Goal: Task Accomplishment & Management: Use online tool/utility

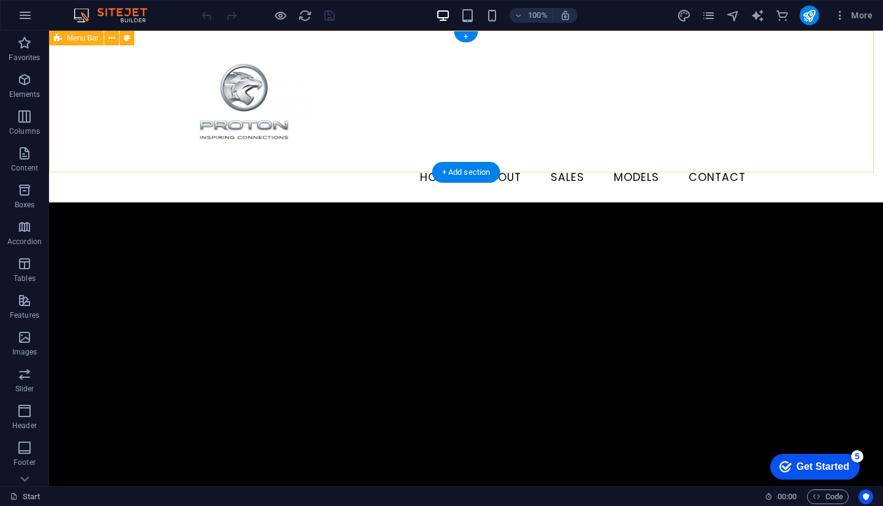
click at [776, 107] on div "Menu HOME About Sales Models Contact" at bounding box center [466, 117] width 834 height 172
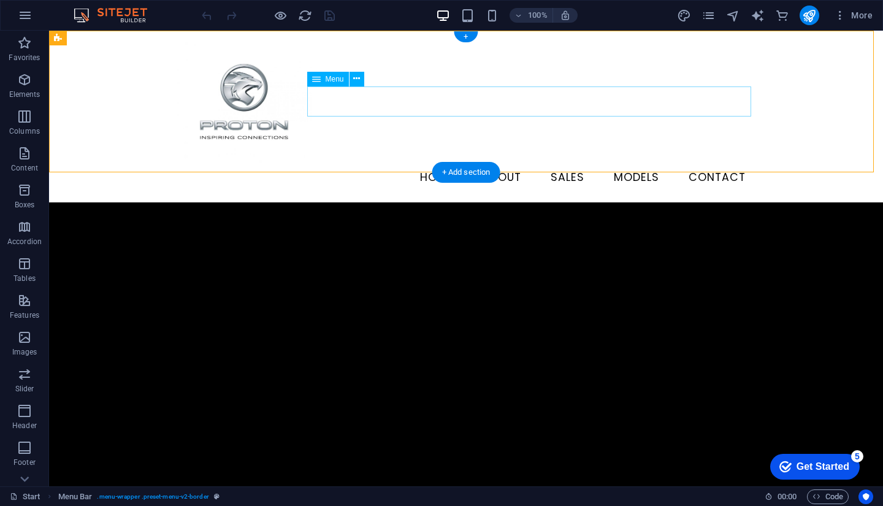
click at [359, 162] on nav "HOME About Sales Models Contact" at bounding box center [466, 177] width 579 height 31
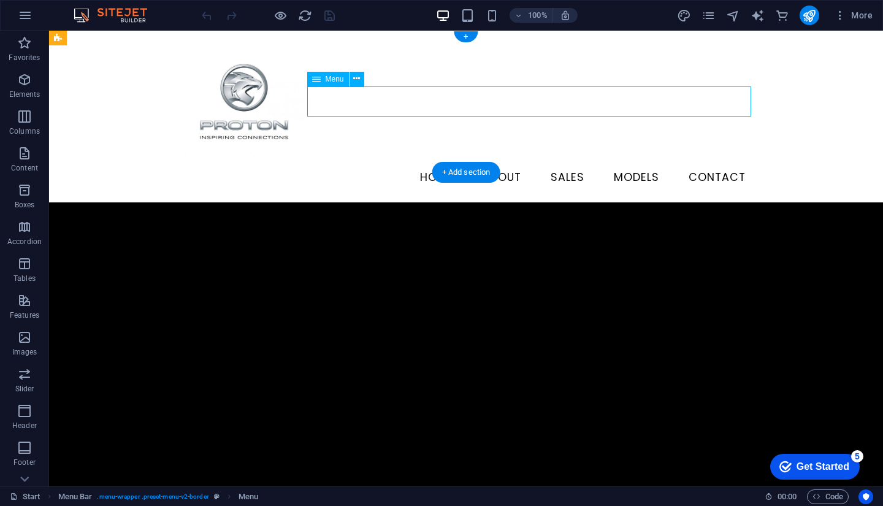
click at [359, 162] on nav "HOME About Sales Models Contact" at bounding box center [466, 177] width 579 height 31
select select
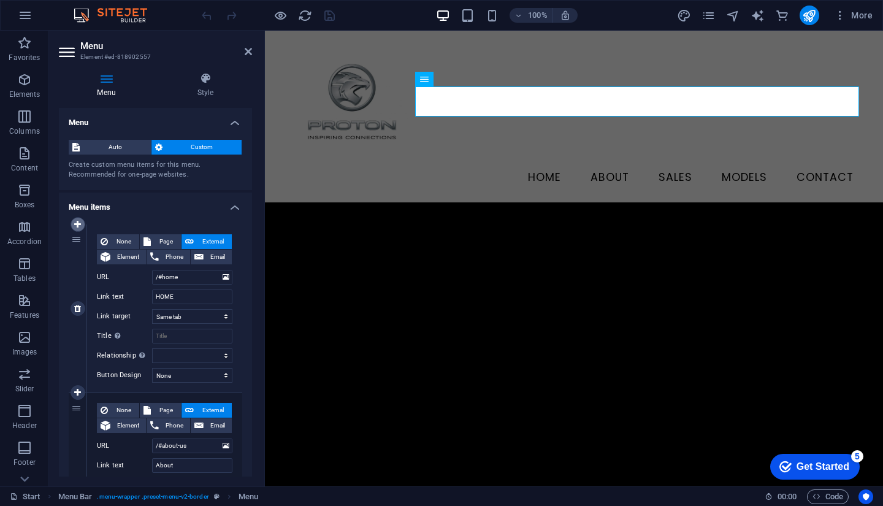
click at [77, 226] on icon at bounding box center [77, 224] width 7 height 9
select select
type input "/#home"
type input "HOME"
select select
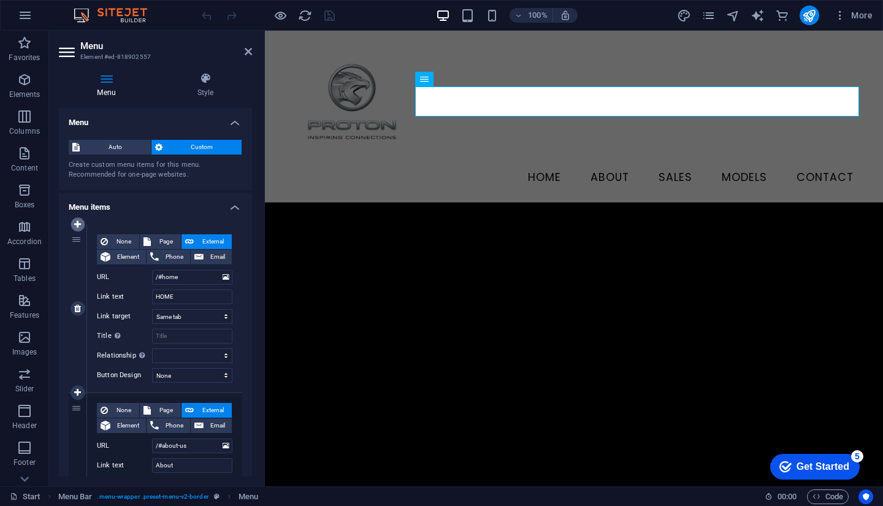
type input "/#about-us"
type input "About"
select select
type input "/#service"
type input "Sales"
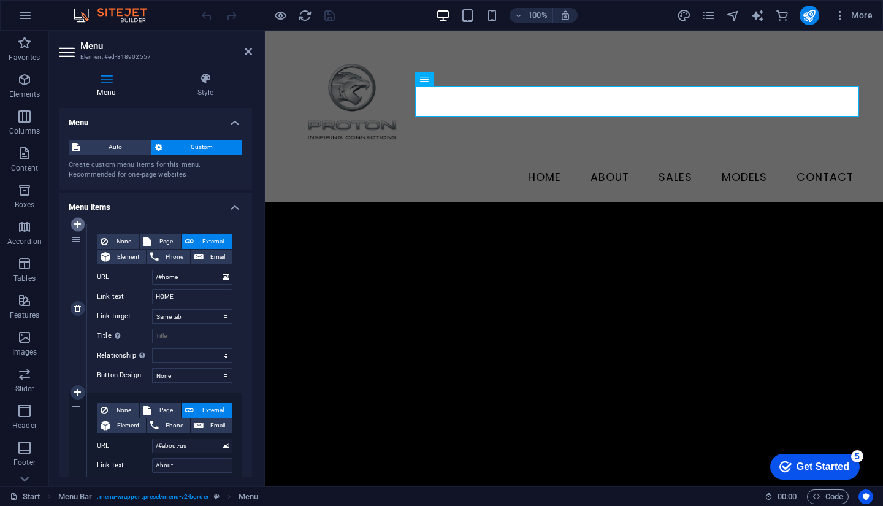
select select
type input "Models"
select select
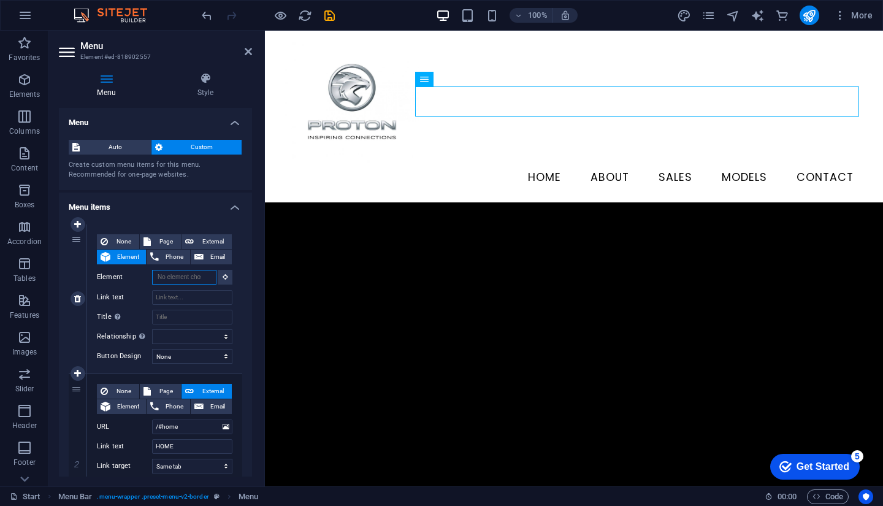
click at [189, 280] on input "Element" at bounding box center [184, 277] width 64 height 15
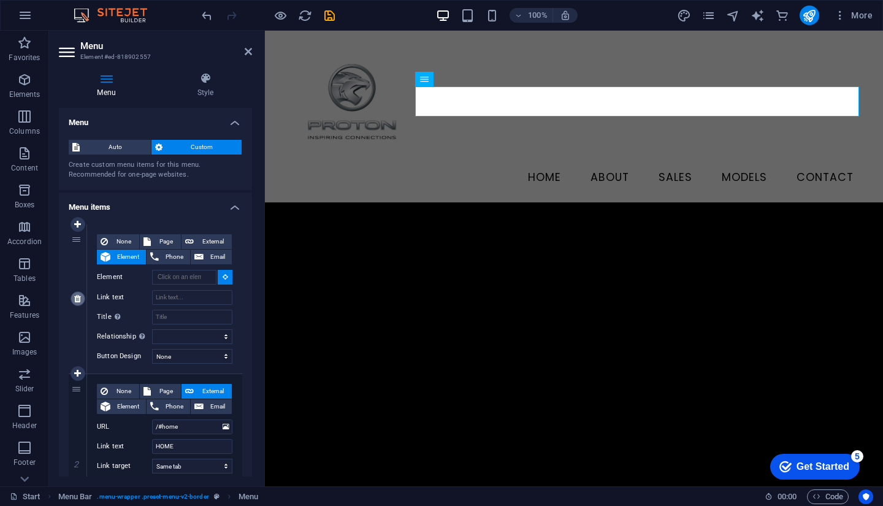
click at [79, 298] on icon at bounding box center [77, 298] width 7 height 9
type input "/#home"
type input "HOME"
select select
type input "/#about-us"
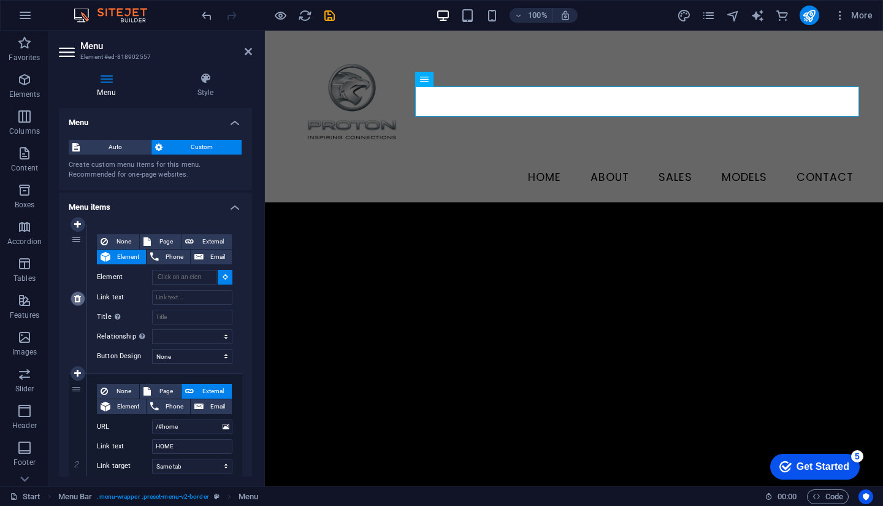
type input "About"
select select
type input "/#service"
type input "Sales"
select select
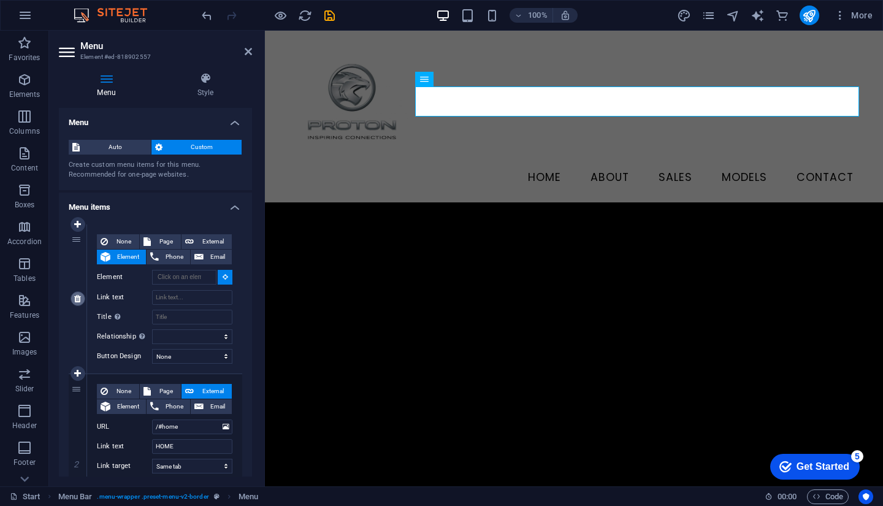
type input "Models"
select select
type input "[PHONE_NUMBER]"
type input "Contact"
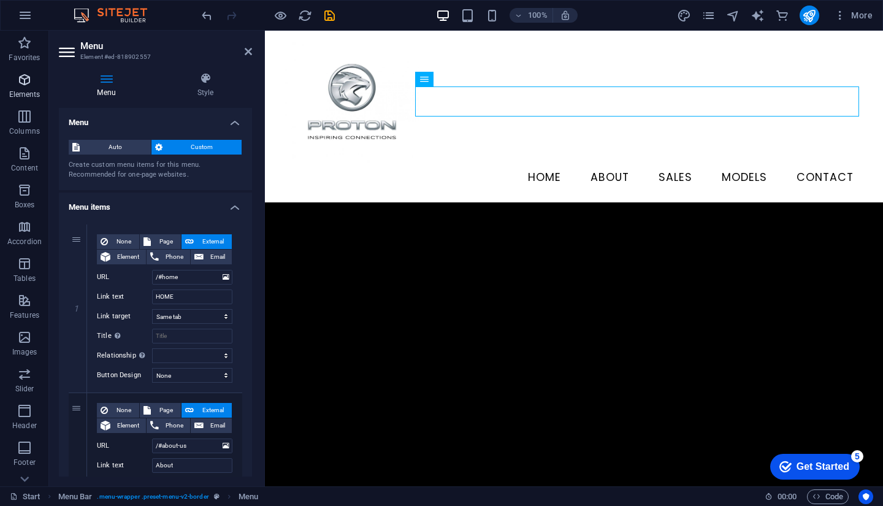
drag, startPoint x: 29, startPoint y: 78, endPoint x: 38, endPoint y: 86, distance: 11.7
click at [29, 78] on icon "button" at bounding box center [24, 79] width 15 height 15
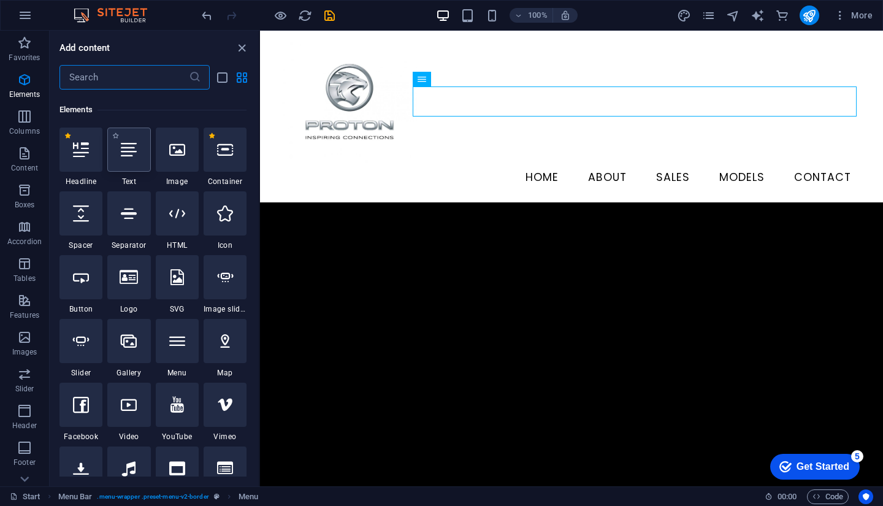
scroll to position [131, 0]
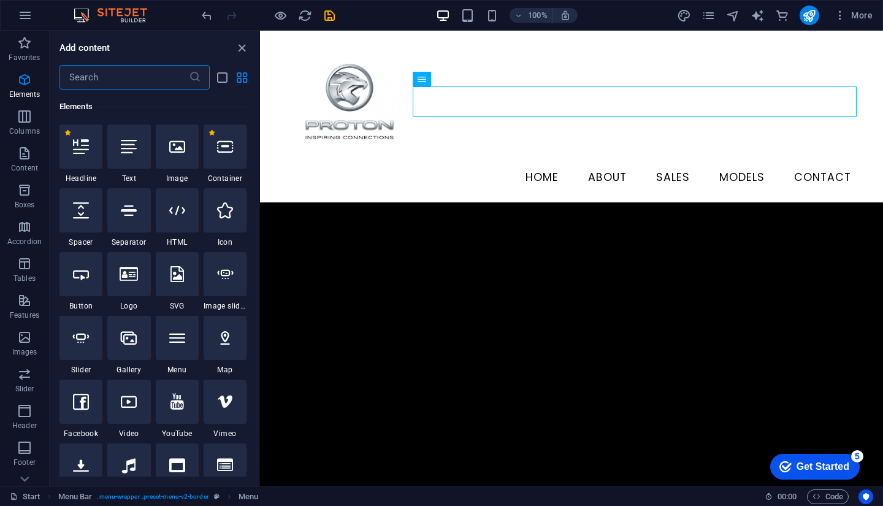
click at [157, 78] on input "text" at bounding box center [123, 77] width 129 height 25
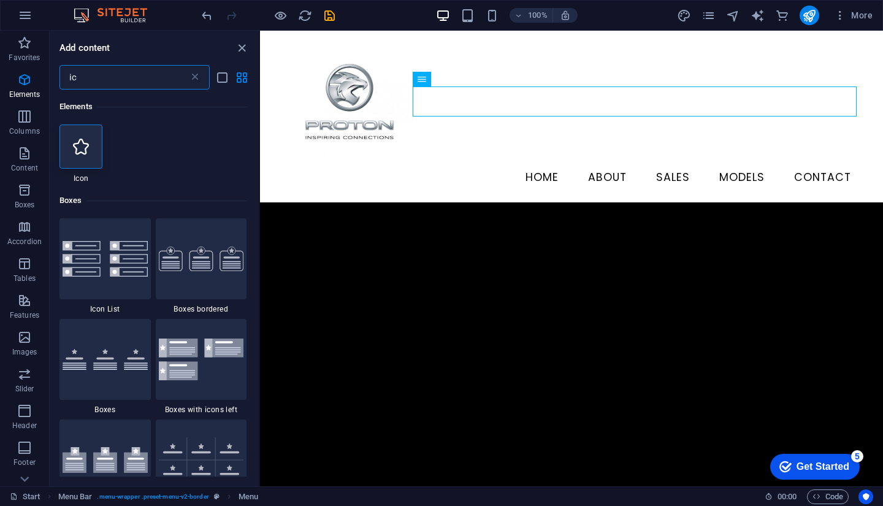
type input "i"
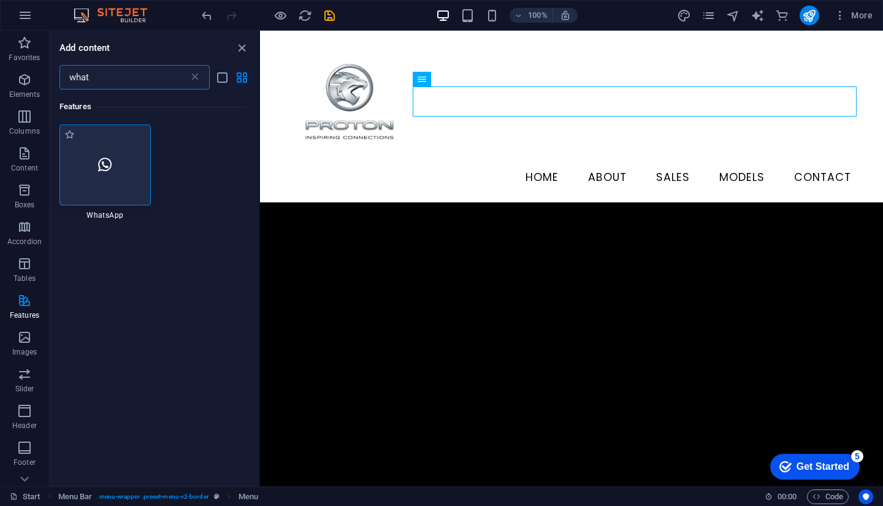
type input "what"
click at [134, 178] on div at bounding box center [104, 164] width 91 height 81
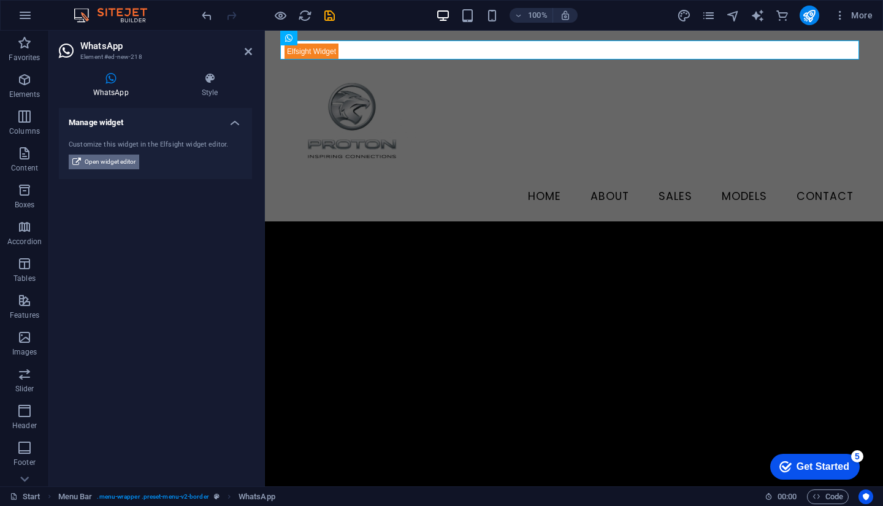
click at [110, 166] on span "Open widget editor" at bounding box center [110, 161] width 51 height 15
click at [174, 132] on div "Customize this widget in the Elfsight widget editor. Open widget editor" at bounding box center [155, 155] width 193 height 50
click at [124, 88] on h4 "WhatsApp" at bounding box center [113, 85] width 109 height 26
click at [218, 112] on h4 "Manage widget" at bounding box center [155, 119] width 193 height 22
click at [228, 123] on h4 "Manage widget" at bounding box center [155, 122] width 193 height 29
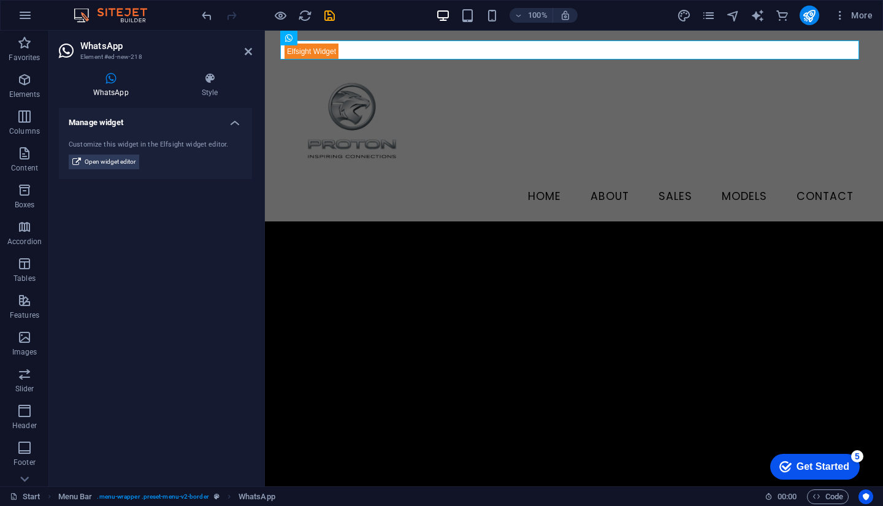
click at [104, 98] on div "WhatsApp Style Manage widget Customize this widget in the Elfsight widget edito…" at bounding box center [155, 274] width 193 height 404
click at [123, 78] on icon at bounding box center [111, 78] width 104 height 12
click at [189, 83] on icon at bounding box center [209, 78] width 85 height 12
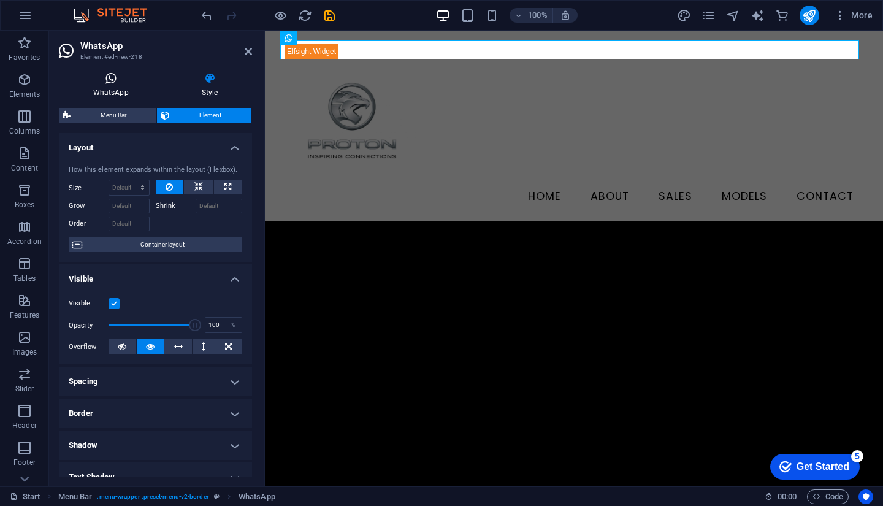
click at [107, 78] on icon at bounding box center [111, 78] width 104 height 12
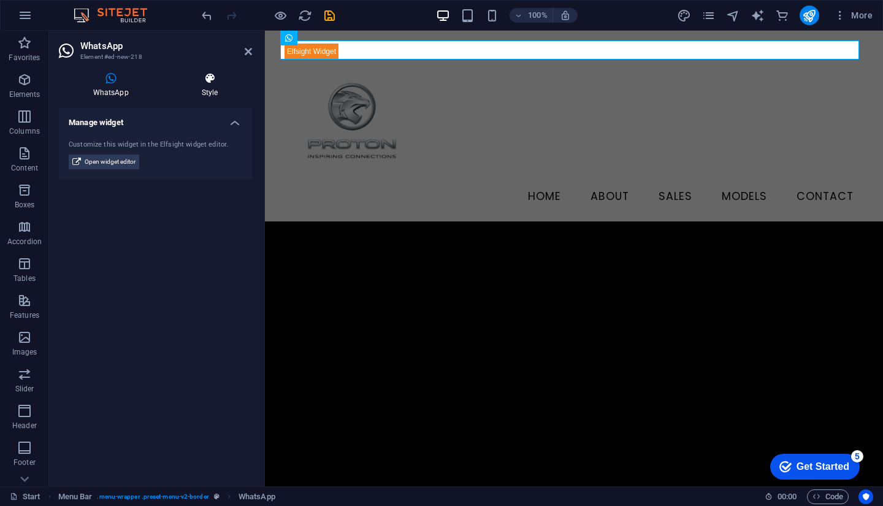
click at [202, 76] on icon at bounding box center [209, 78] width 85 height 12
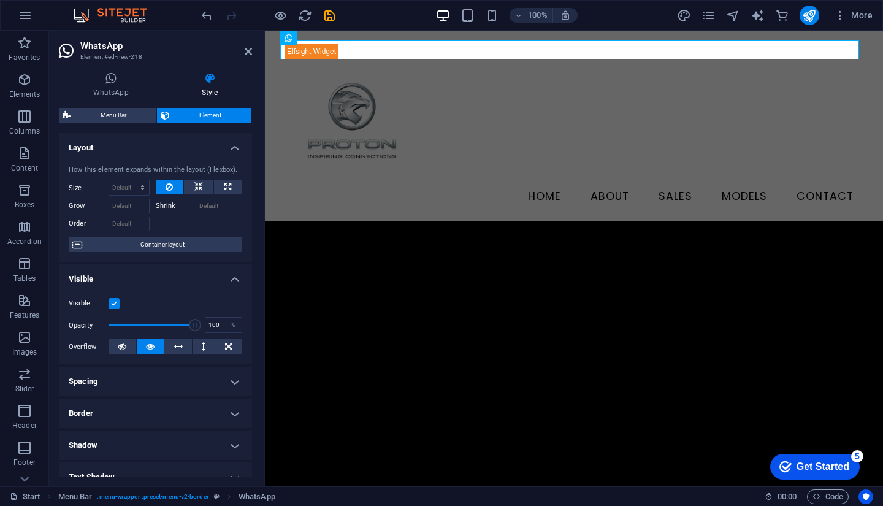
click at [245, 50] on icon at bounding box center [248, 52] width 7 height 10
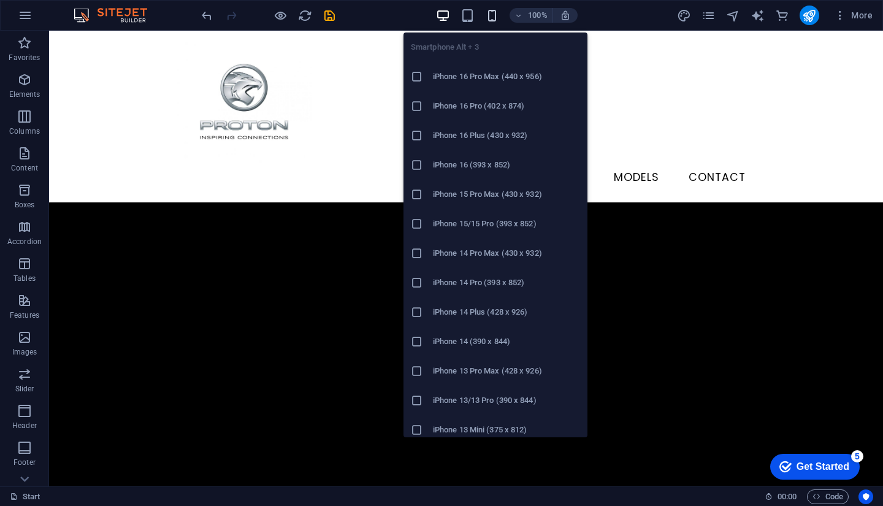
click at [496, 20] on icon "button" at bounding box center [492, 16] width 14 height 14
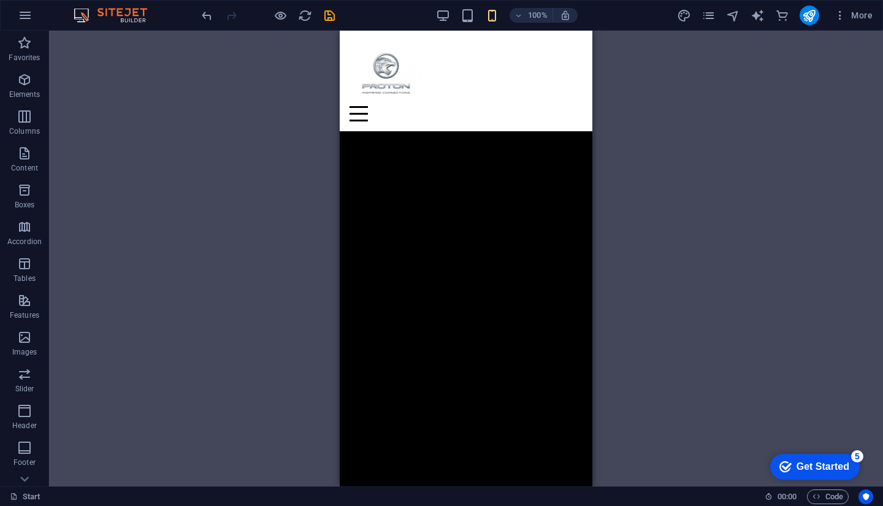
click at [700, 264] on div "H2 Container Slider Preset Image Preset Preset Slider Spacer Container Map Pres…" at bounding box center [466, 259] width 834 height 456
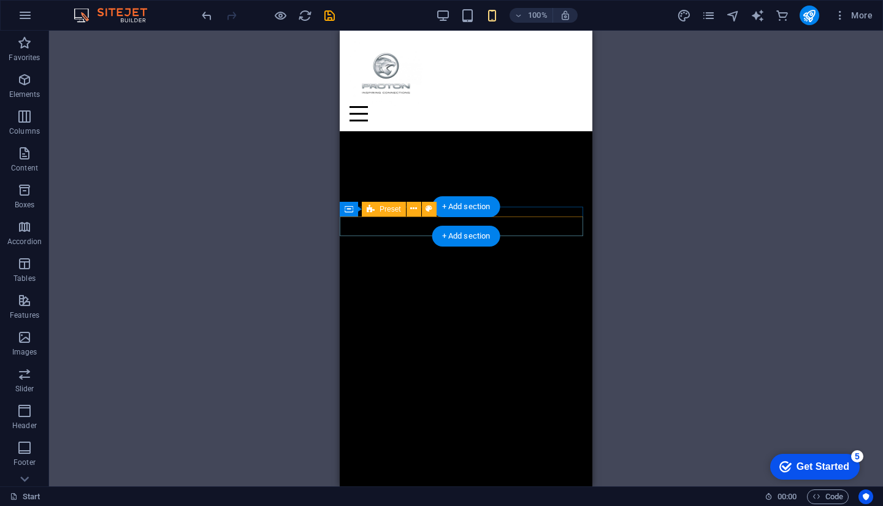
scroll to position [307, 0]
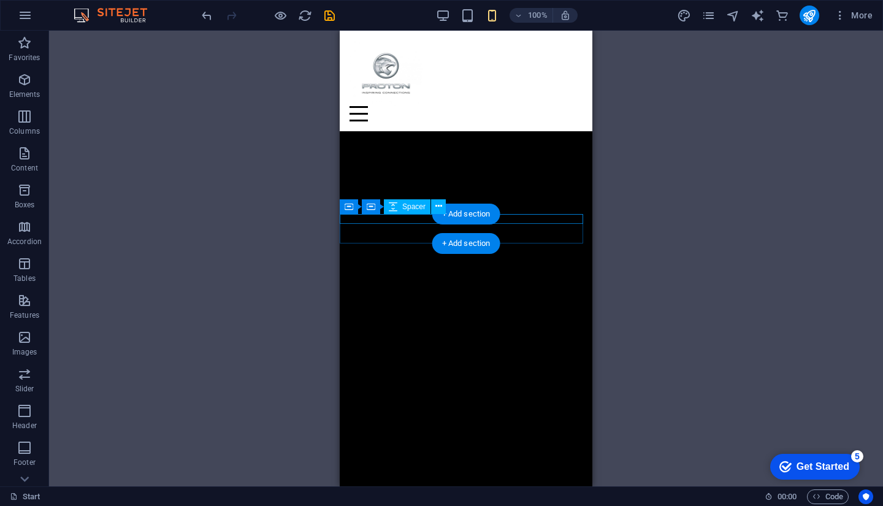
select select "rem"
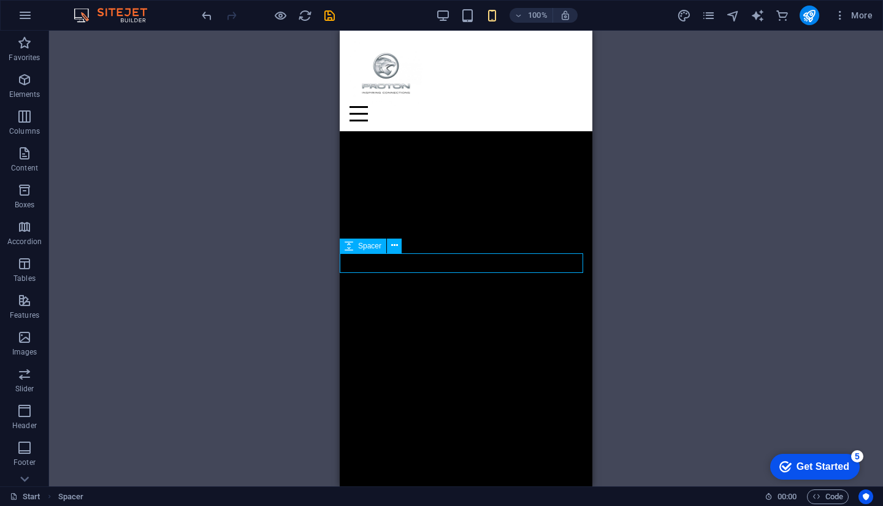
click at [270, 270] on div "H2 Container Slider Preset Image Preset Preset Slider Spacer Container Map Pres…" at bounding box center [466, 259] width 834 height 456
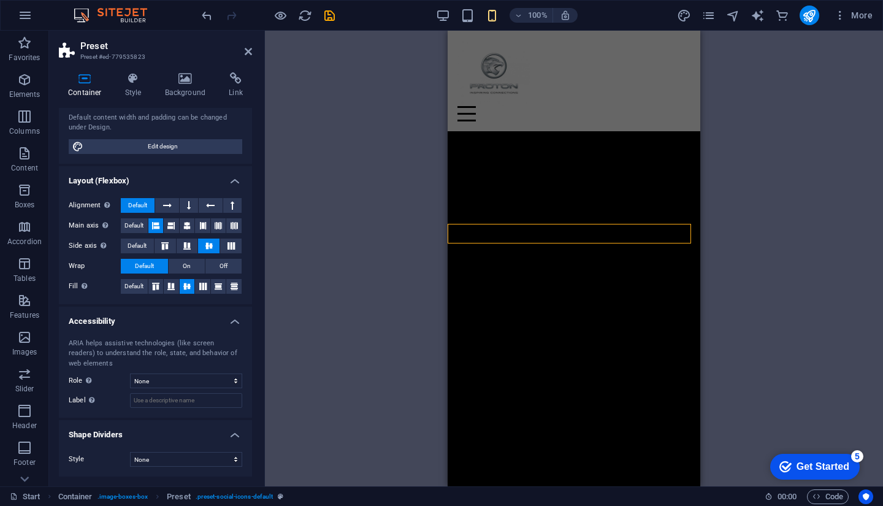
scroll to position [0, 0]
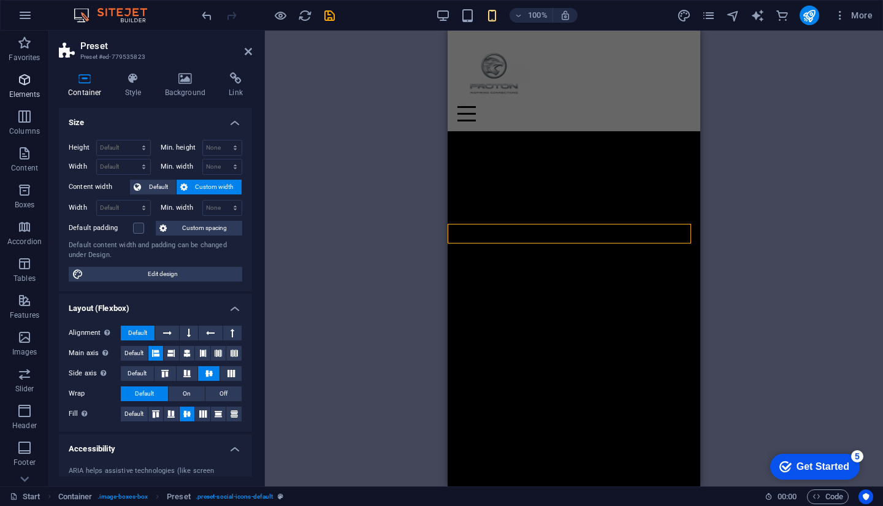
click at [37, 85] on span "Elements" at bounding box center [24, 86] width 49 height 29
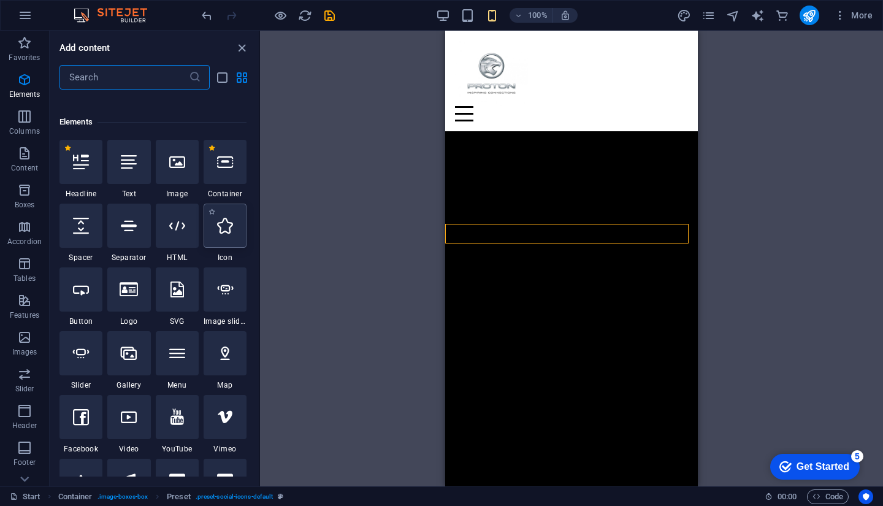
scroll to position [131, 0]
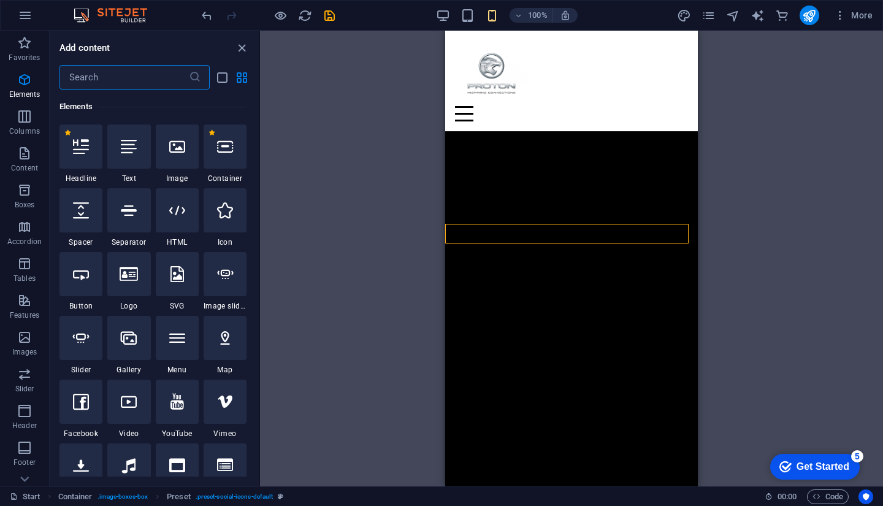
click at [149, 73] on input "text" at bounding box center [123, 77] width 129 height 25
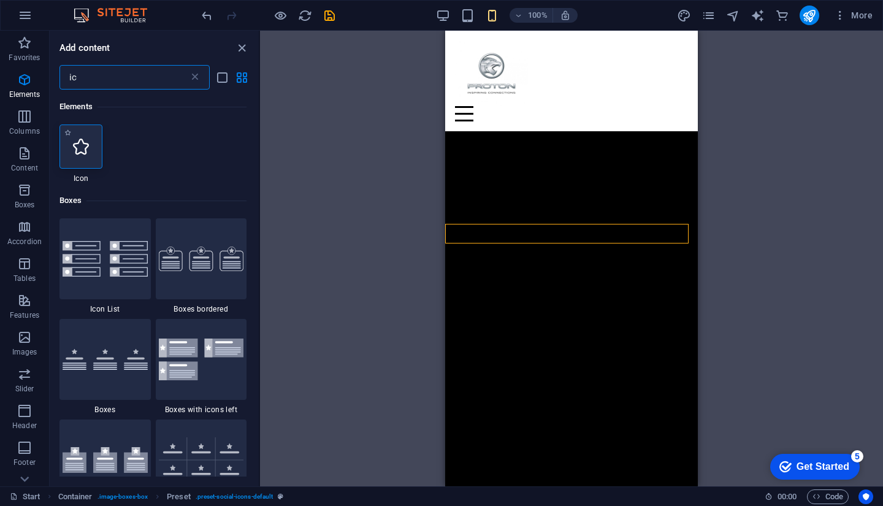
type input "ic"
click at [72, 139] on div at bounding box center [80, 146] width 43 height 44
select select "xMidYMid"
select select "px"
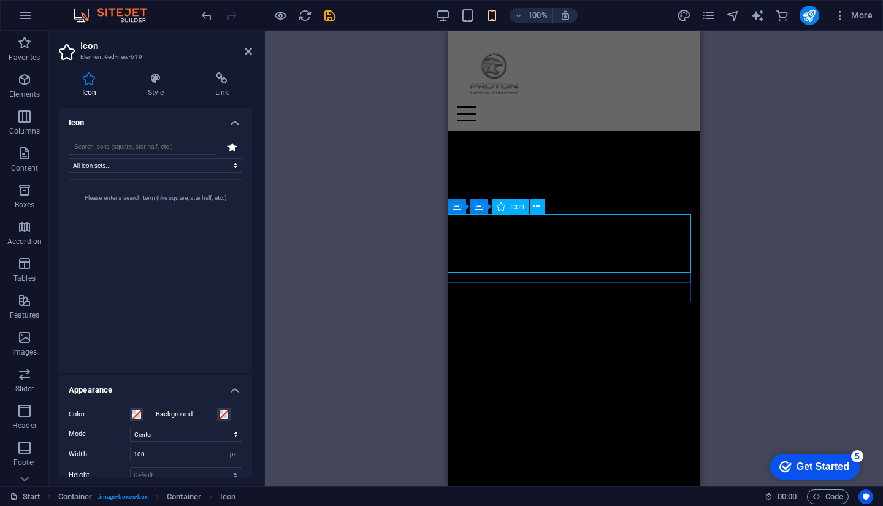
click at [185, 135] on div "All icon sets... IcoFont Ionicons FontAwesome Brands FontAwesome Duotone FontAw…" at bounding box center [155, 251] width 193 height 243
click at [182, 140] on input "search" at bounding box center [143, 147] width 148 height 15
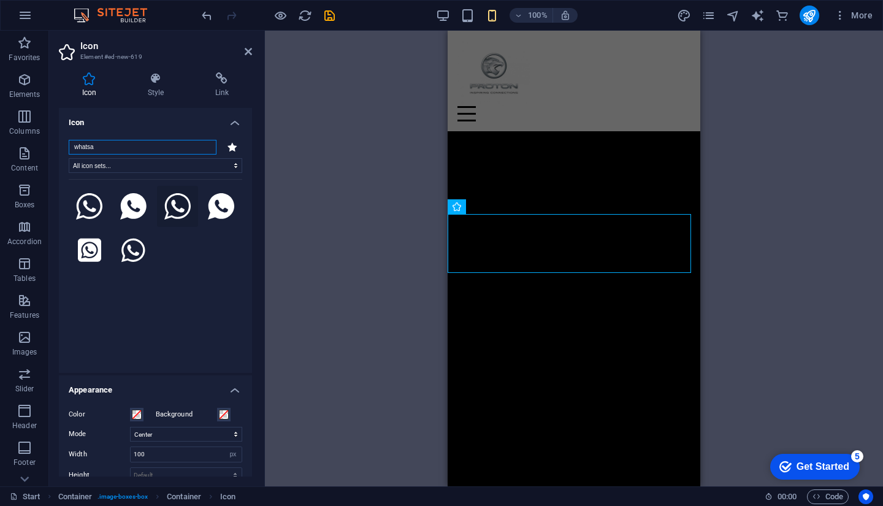
type input "whatsa"
click at [167, 207] on icon at bounding box center [177, 206] width 27 height 27
click at [91, 212] on icon at bounding box center [89, 206] width 27 height 27
click at [181, 202] on icon at bounding box center [177, 206] width 27 height 27
click at [126, 240] on icon at bounding box center [132, 250] width 23 height 27
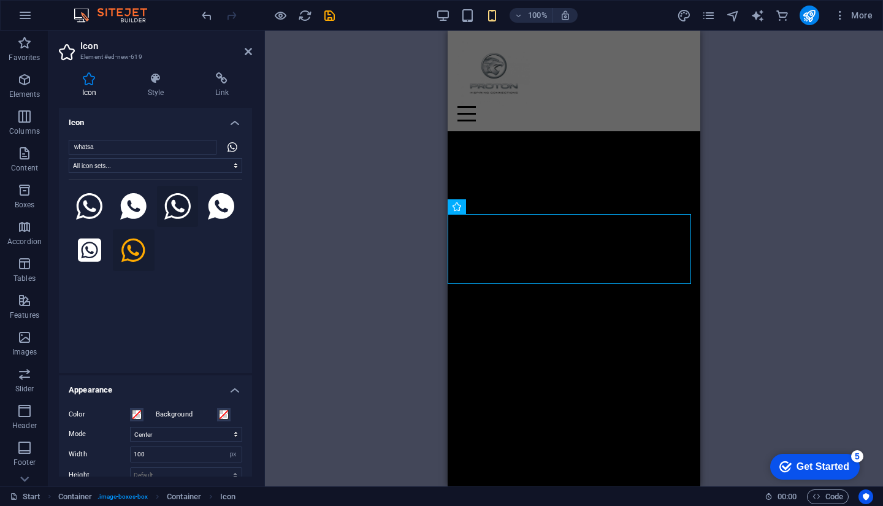
click at [180, 207] on icon at bounding box center [177, 206] width 27 height 27
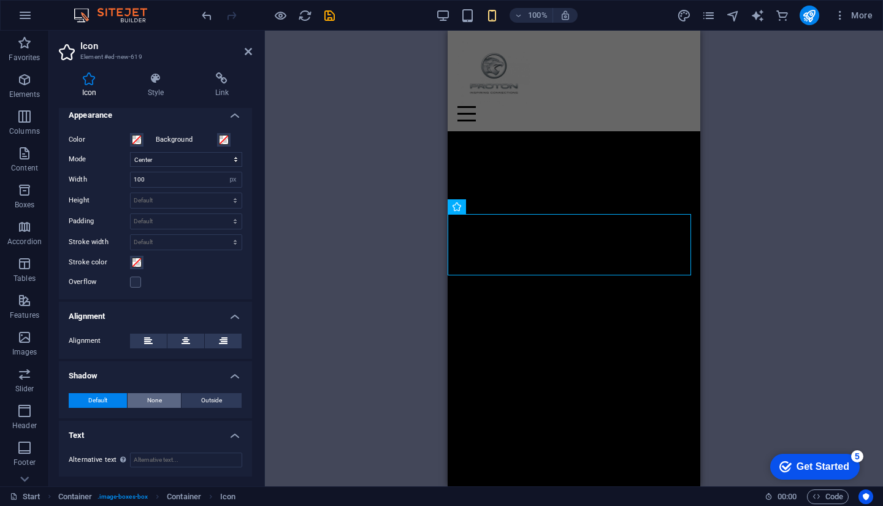
click at [154, 400] on span "None" at bounding box center [154, 400] width 15 height 15
click at [110, 401] on button "Default" at bounding box center [98, 400] width 58 height 15
click at [148, 405] on span "None" at bounding box center [154, 400] width 15 height 15
click at [106, 392] on div "Default None Outside Color X offset 0 px rem vh vw Y offset 0 px rem vh vw Blur…" at bounding box center [155, 400] width 193 height 35
click at [84, 391] on div "Default None Outside Color X offset 0 px rem vh vw Y offset 0 px rem vh vw Blur…" at bounding box center [155, 400] width 193 height 35
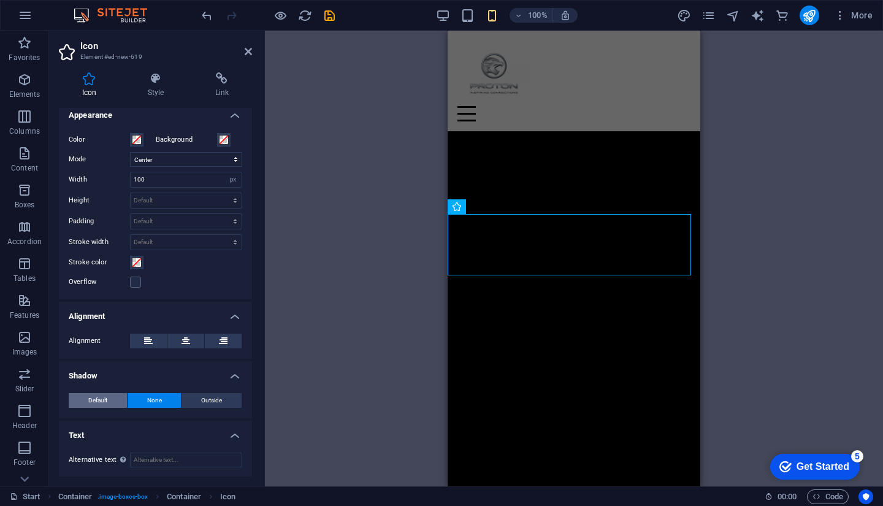
click at [94, 399] on span "Default" at bounding box center [97, 400] width 19 height 15
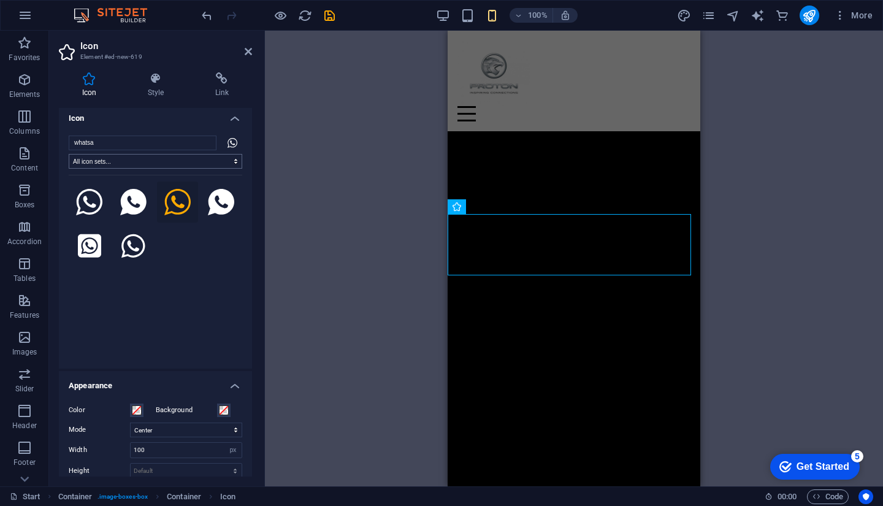
scroll to position [0, 0]
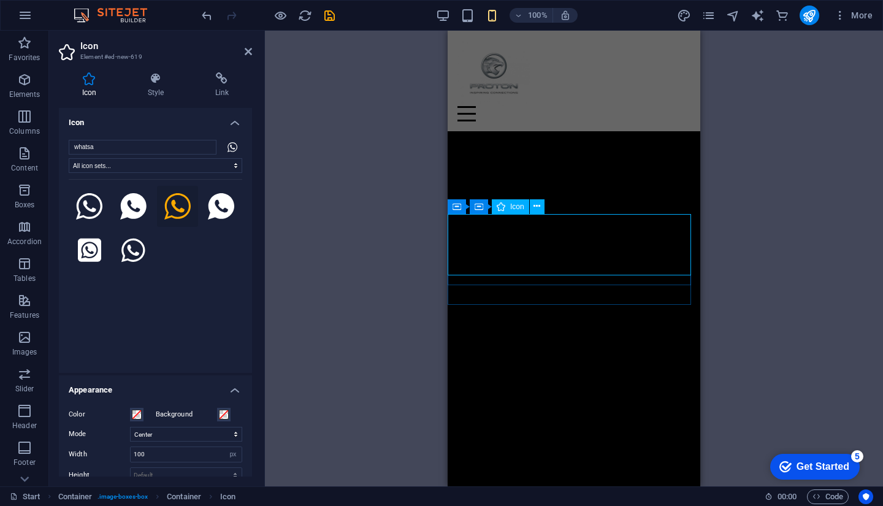
click at [223, 88] on h4 "Link" at bounding box center [222, 85] width 60 height 26
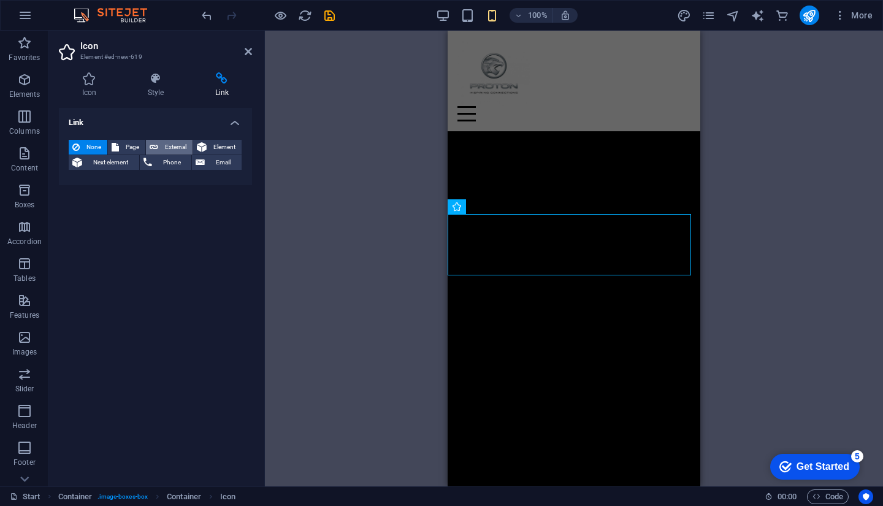
click at [174, 149] on span "External" at bounding box center [175, 147] width 27 height 15
select select "blank"
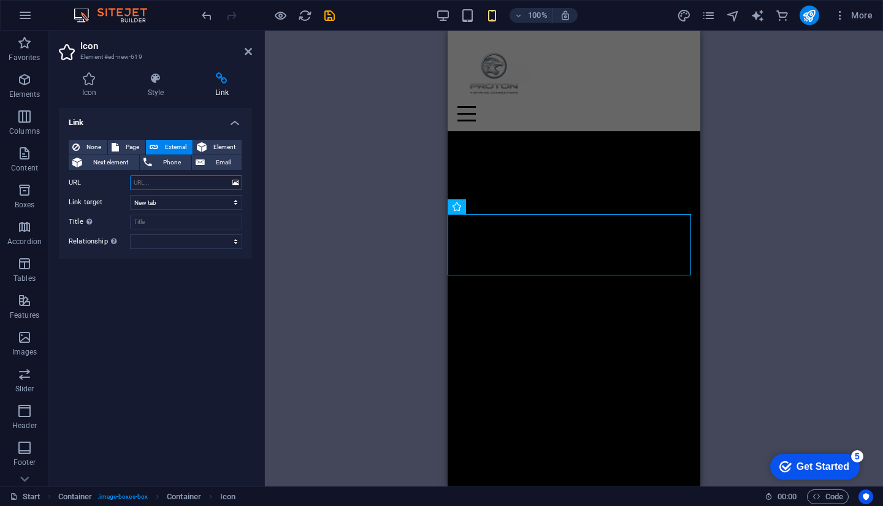
click at [167, 177] on input "URL" at bounding box center [186, 182] width 112 height 15
type input "[URL][DOMAIN_NAME][PHONE_NUMBER]"
click at [166, 283] on div "Link None Page External Element Next element Phone Email Page Start Legal Notic…" at bounding box center [155, 292] width 193 height 368
click at [382, 177] on div "H2 Container Slider Preset Image Preset Preset Slider Spacer Container Map Pres…" at bounding box center [574, 259] width 618 height 456
click at [336, 13] on icon "save" at bounding box center [329, 16] width 14 height 14
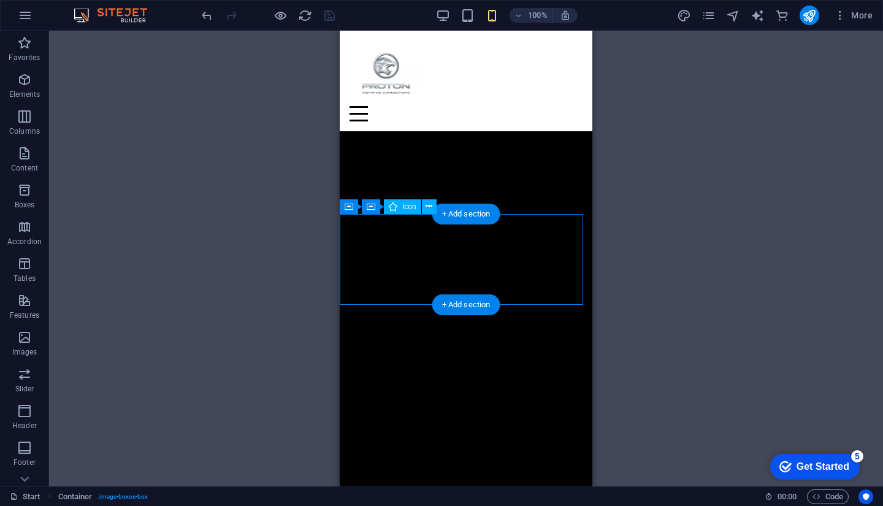
drag, startPoint x: 362, startPoint y: 235, endPoint x: 402, endPoint y: 248, distance: 41.5
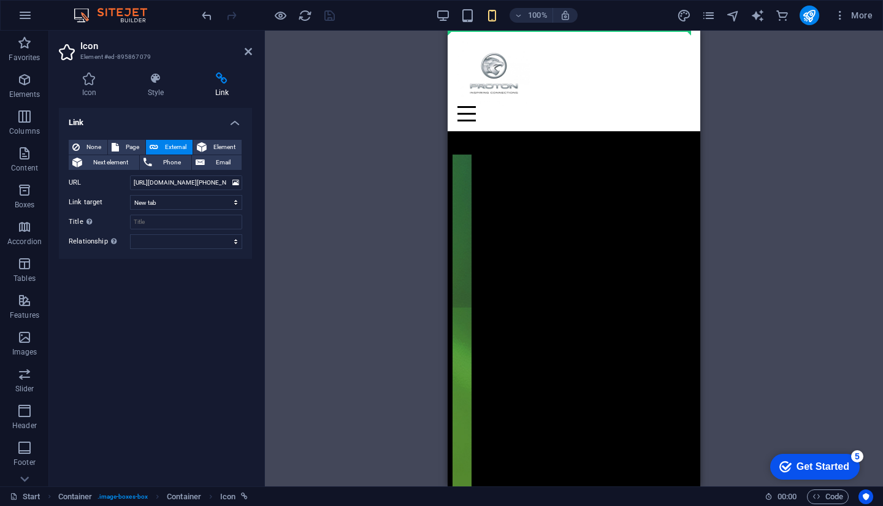
drag, startPoint x: 478, startPoint y: 251, endPoint x: 642, endPoint y: 49, distance: 260.6
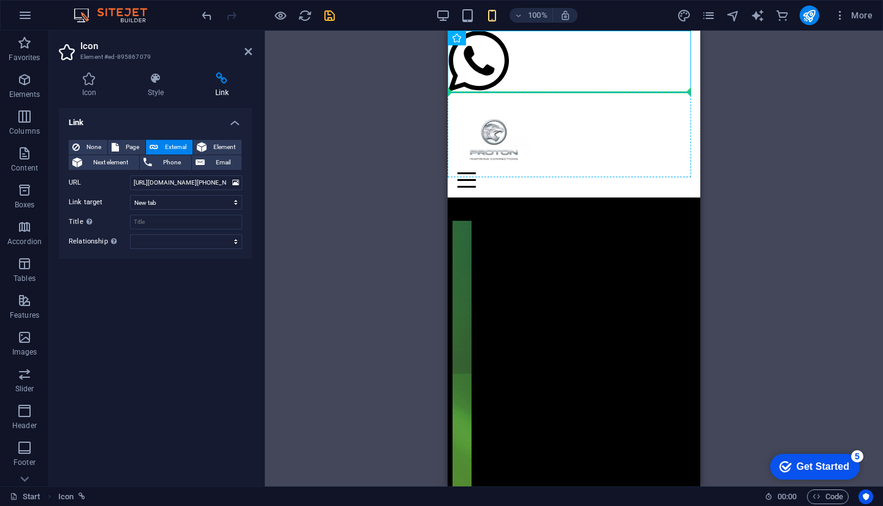
drag, startPoint x: 500, startPoint y: 59, endPoint x: 644, endPoint y: 129, distance: 160.4
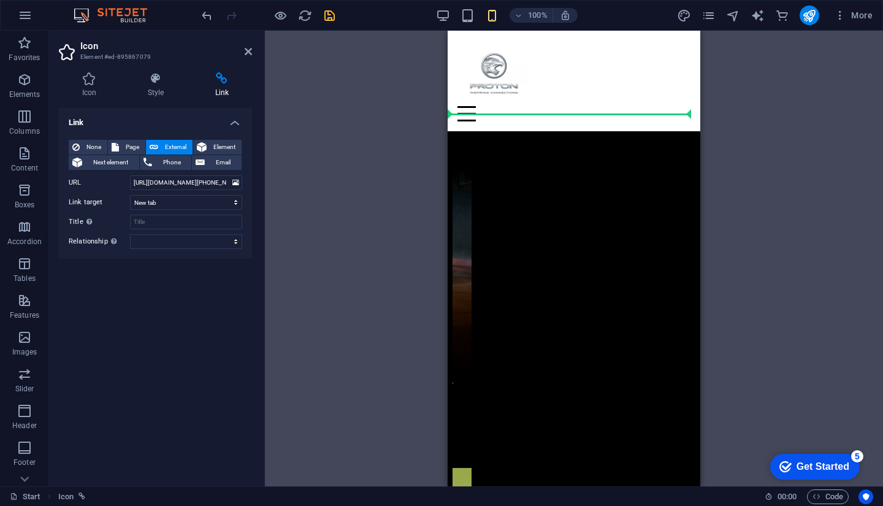
scroll to position [435, 0]
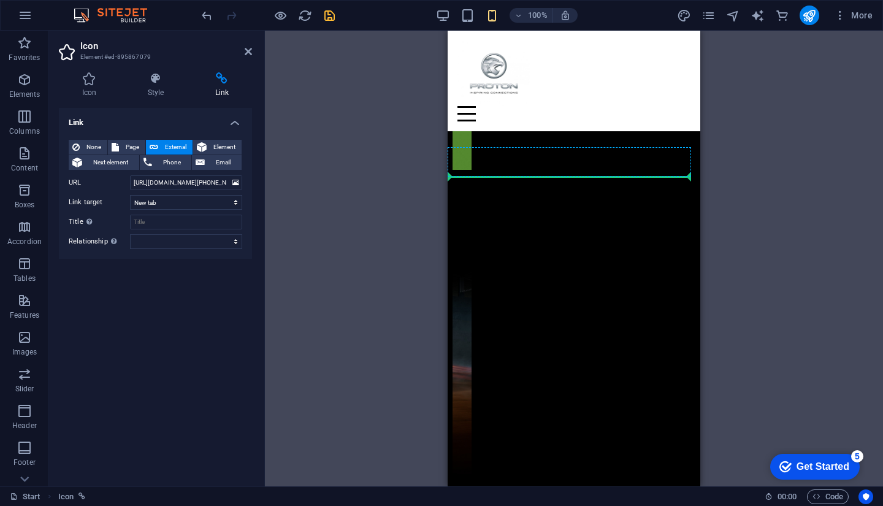
drag, startPoint x: 492, startPoint y: 50, endPoint x: 560, endPoint y: 168, distance: 136.5
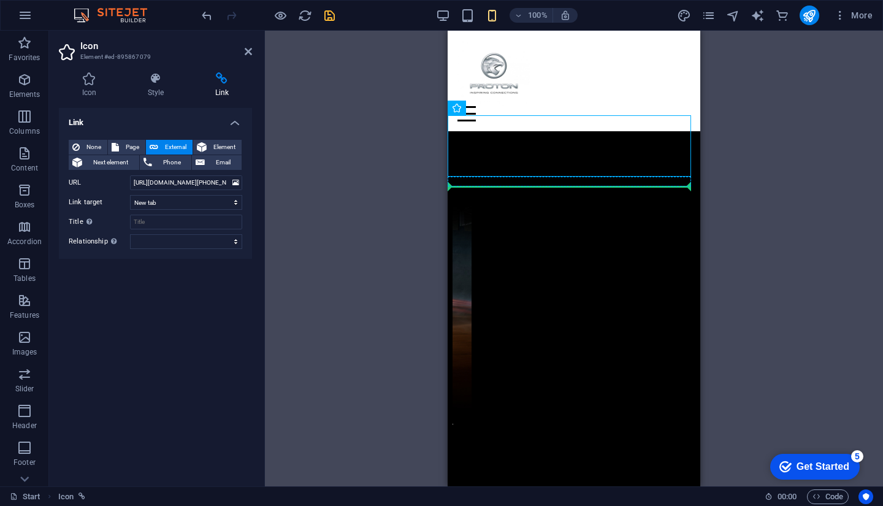
drag, startPoint x: 486, startPoint y: 142, endPoint x: 536, endPoint y: 183, distance: 65.0
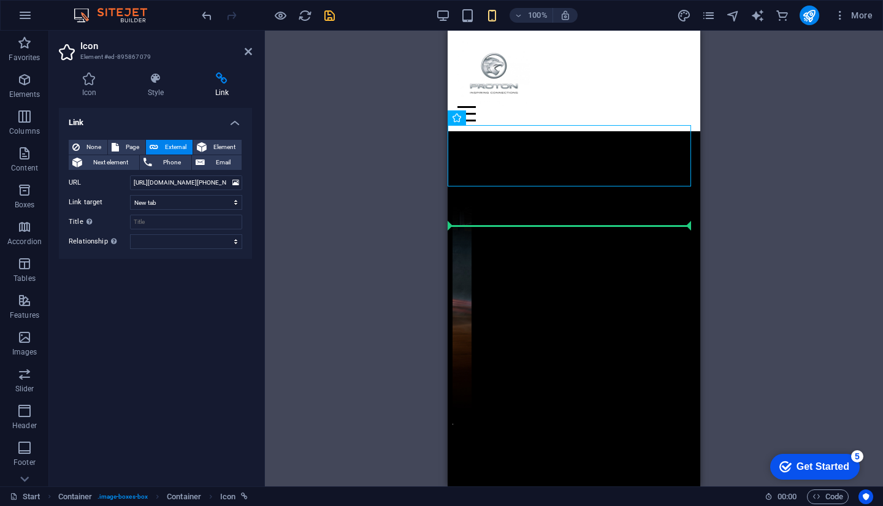
drag, startPoint x: 480, startPoint y: 134, endPoint x: 494, endPoint y: 213, distance: 80.2
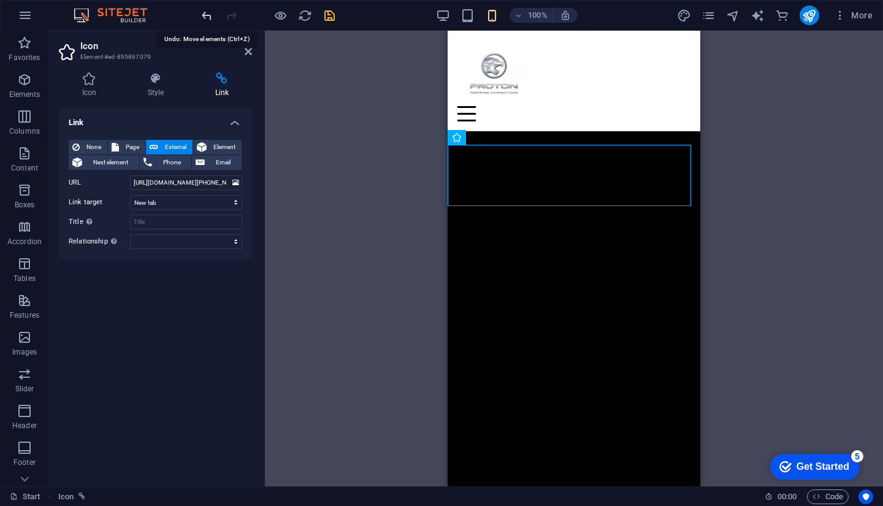
click at [201, 17] on icon "undo" at bounding box center [207, 16] width 14 height 14
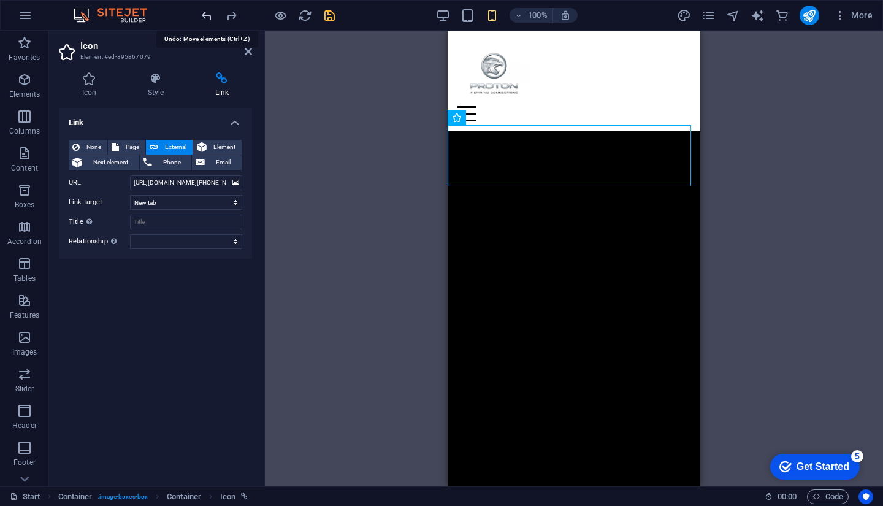
click at [201, 17] on icon "undo" at bounding box center [207, 16] width 14 height 14
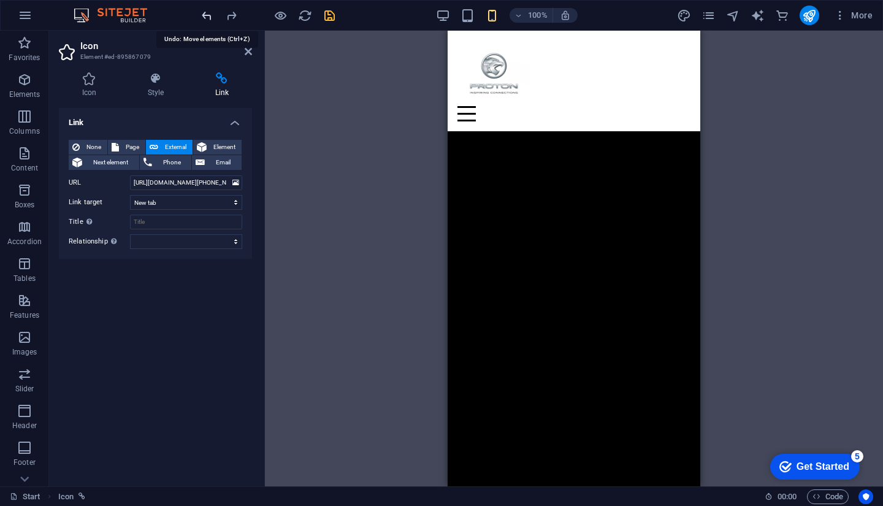
click at [201, 17] on icon "undo" at bounding box center [207, 16] width 14 height 14
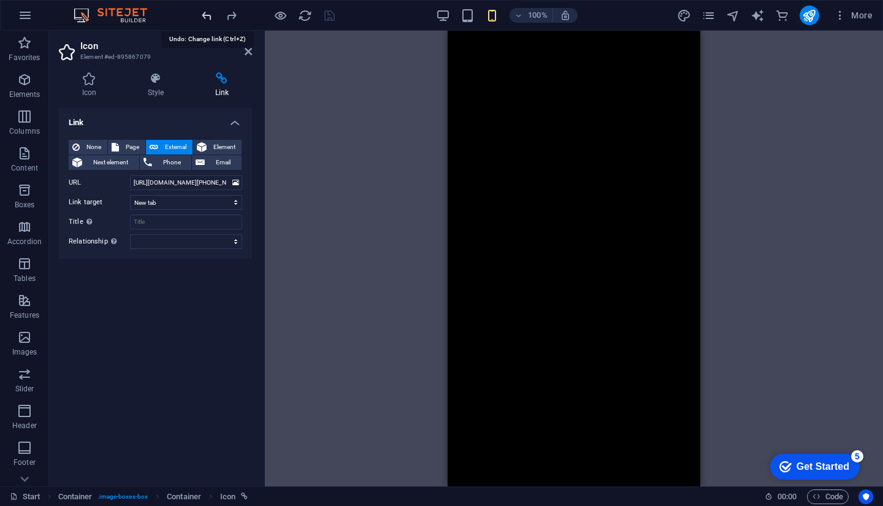
scroll to position [364, 0]
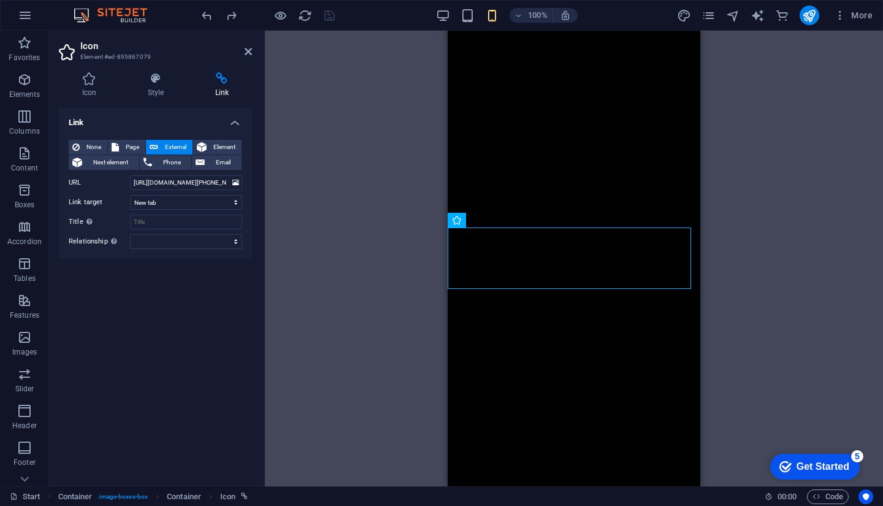
click at [368, 248] on div "H2 Container Slider Preset Image Preset Preset Slider Spacer Container Map Pres…" at bounding box center [574, 259] width 618 height 456
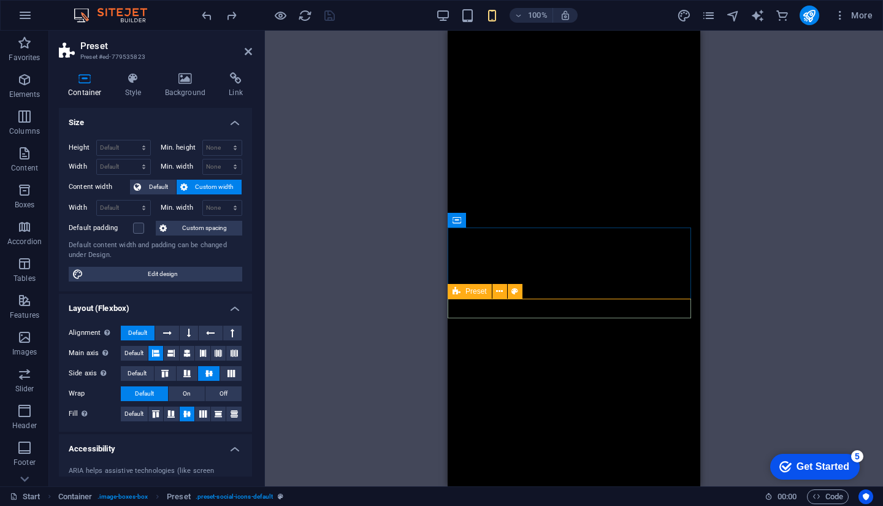
click at [505, 290] on button at bounding box center [499, 291] width 15 height 15
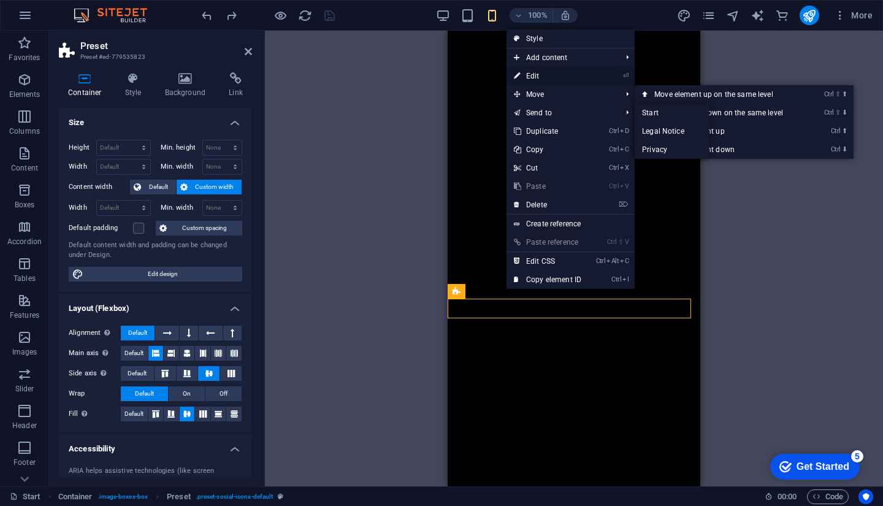
click at [575, 75] on link "⏎ Edit" at bounding box center [547, 76] width 82 height 18
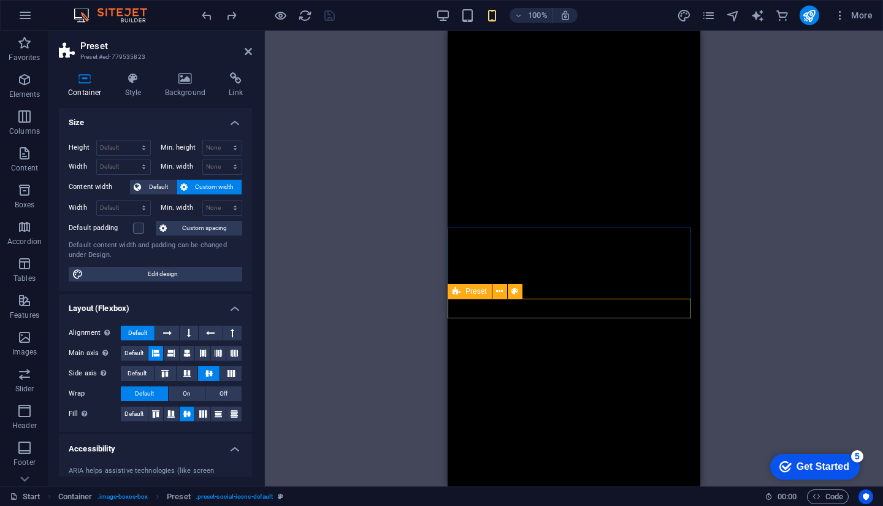
click at [498, 285] on icon at bounding box center [499, 291] width 7 height 13
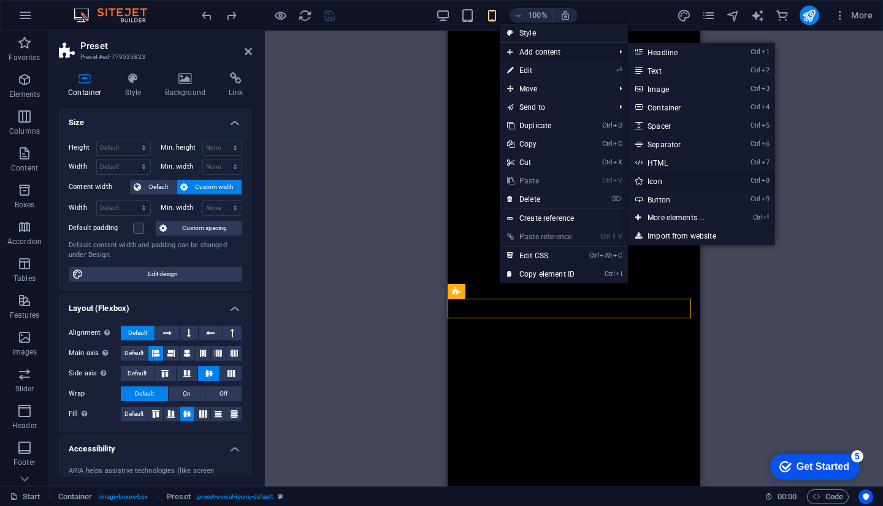
drag, startPoint x: 675, startPoint y: 182, endPoint x: 227, endPoint y: 152, distance: 448.6
click at [675, 182] on link "Ctrl 8 Icon" at bounding box center [678, 181] width 101 height 18
select select "xMidYMid"
select select "px"
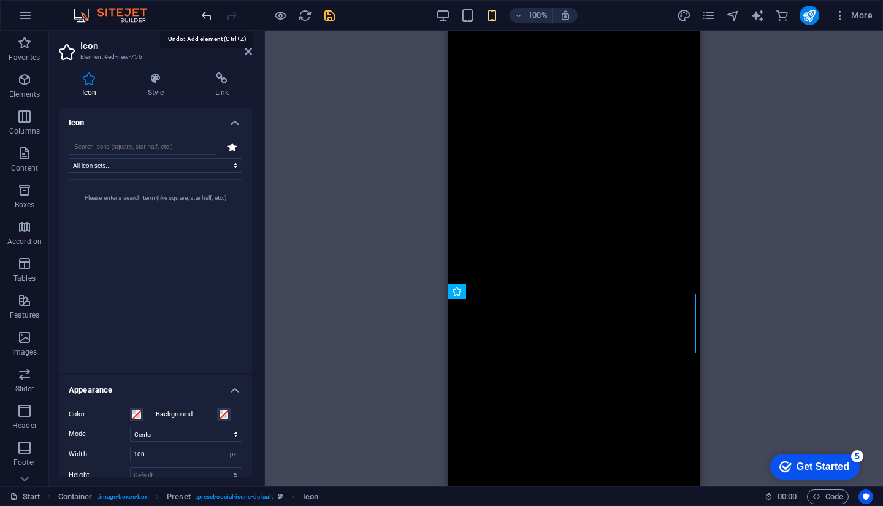
click at [204, 17] on icon "undo" at bounding box center [207, 16] width 14 height 14
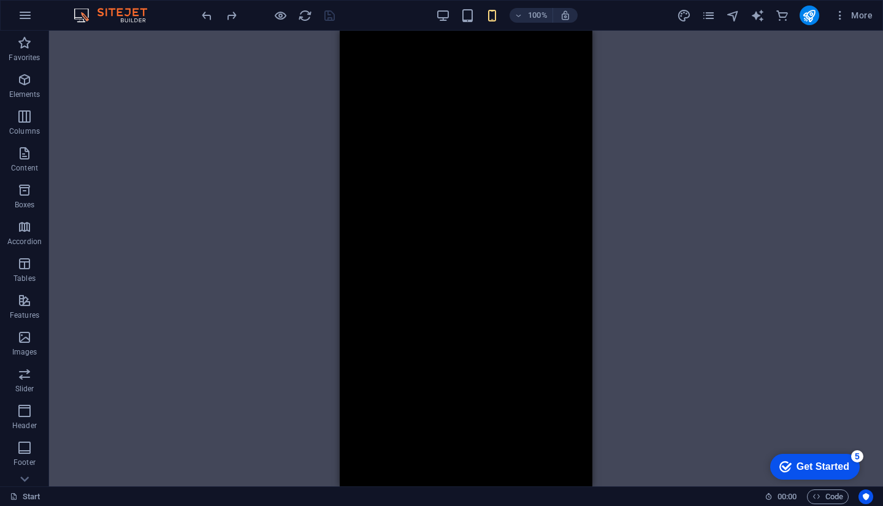
click at [291, 269] on div "H2 Container Slider Preset Image Preset Preset Slider Spacer Container Map Pres…" at bounding box center [466, 259] width 834 height 456
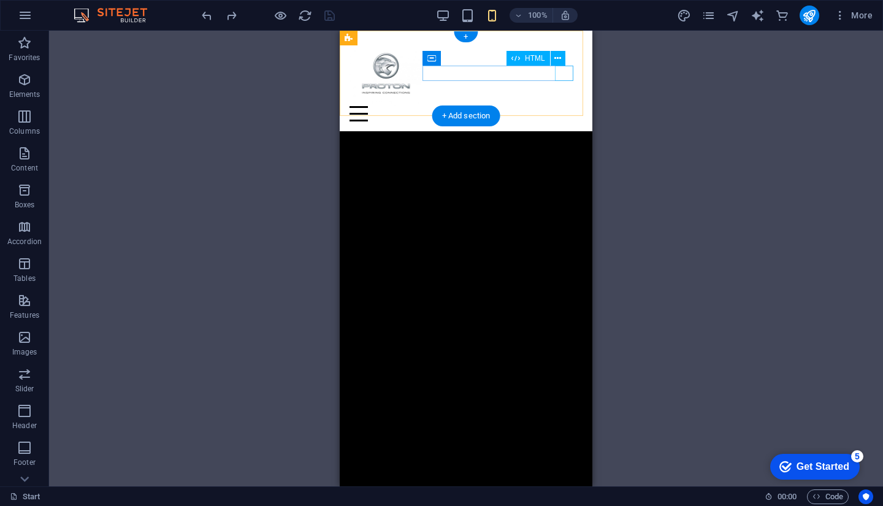
click at [565, 106] on div "Menu" at bounding box center [465, 113] width 233 height 15
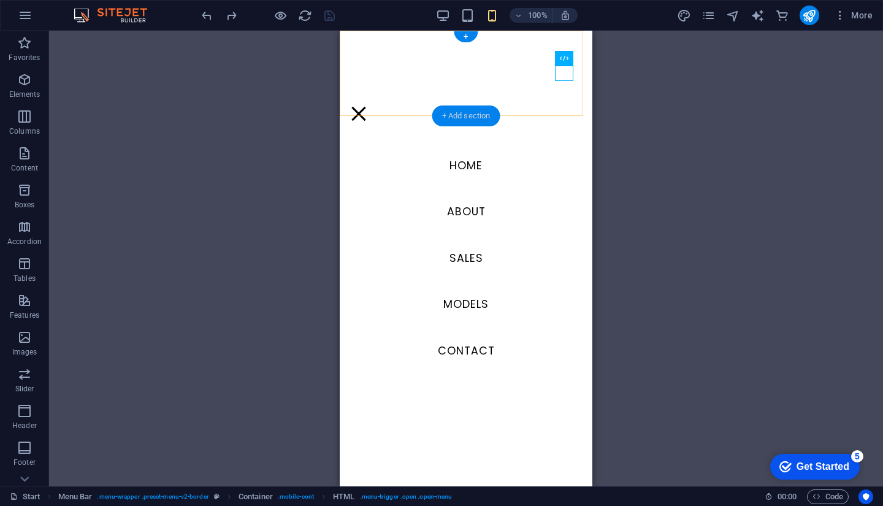
click at [489, 126] on div "+ Add section" at bounding box center [466, 115] width 68 height 21
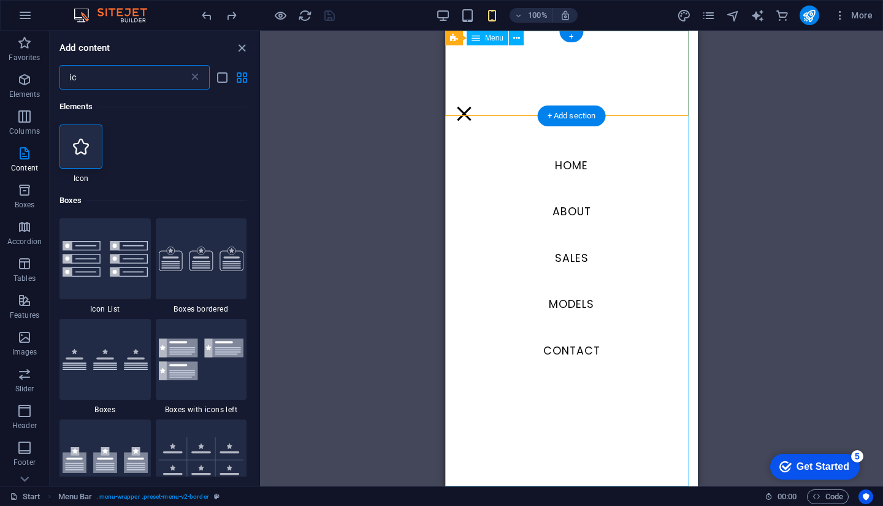
click at [600, 327] on nav "HOME About Sales Models Contact" at bounding box center [571, 259] width 253 height 456
select select
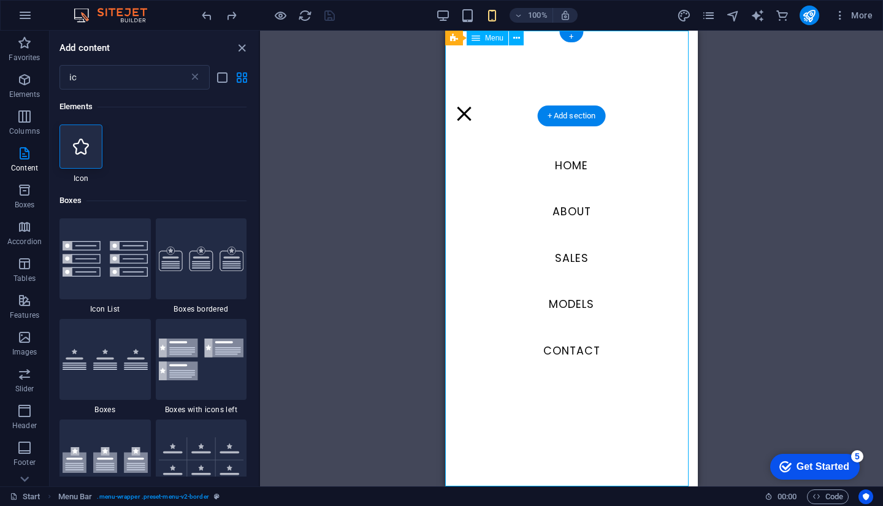
select select
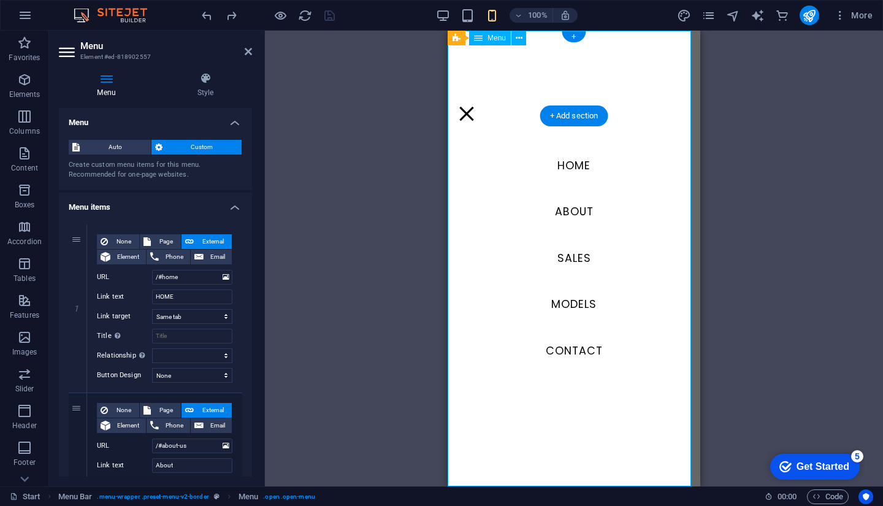
click at [585, 239] on nav "HOME About Sales Models Contact" at bounding box center [574, 259] width 253 height 456
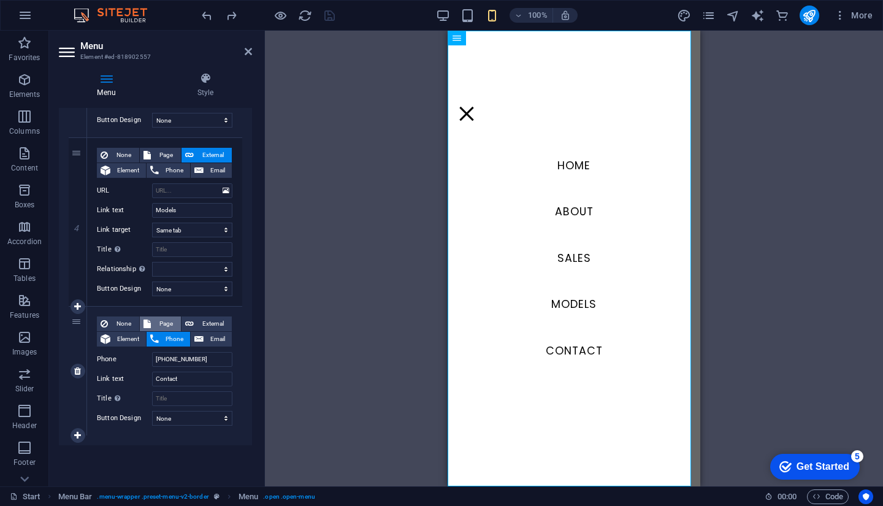
scroll to position [595, 0]
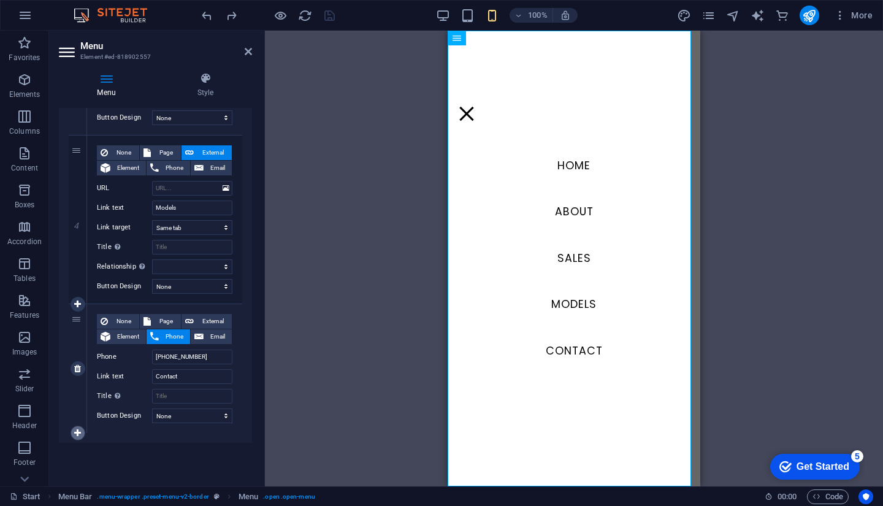
click at [74, 430] on icon at bounding box center [77, 433] width 7 height 9
select select
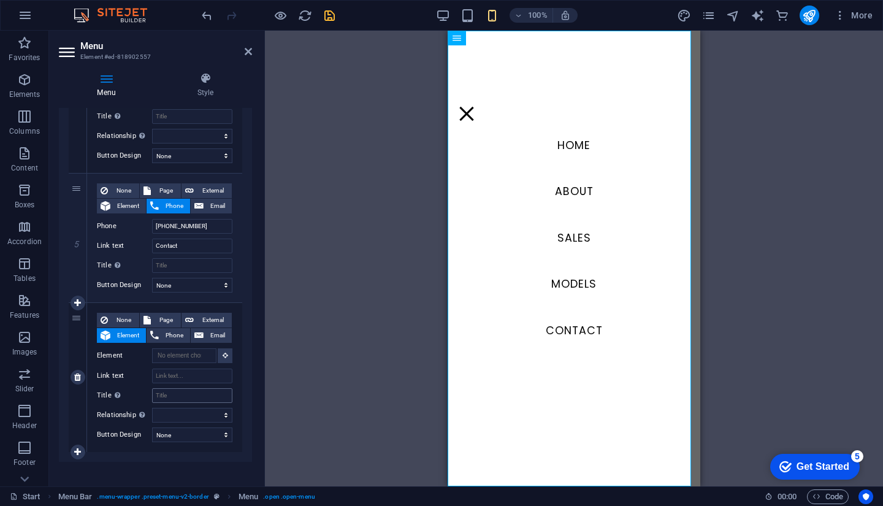
scroll to position [735, 0]
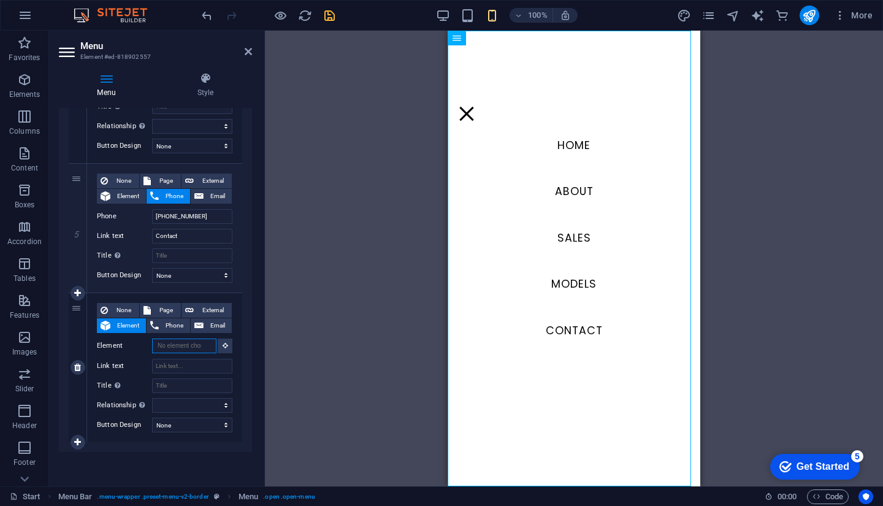
click at [186, 349] on input "Element" at bounding box center [184, 345] width 64 height 15
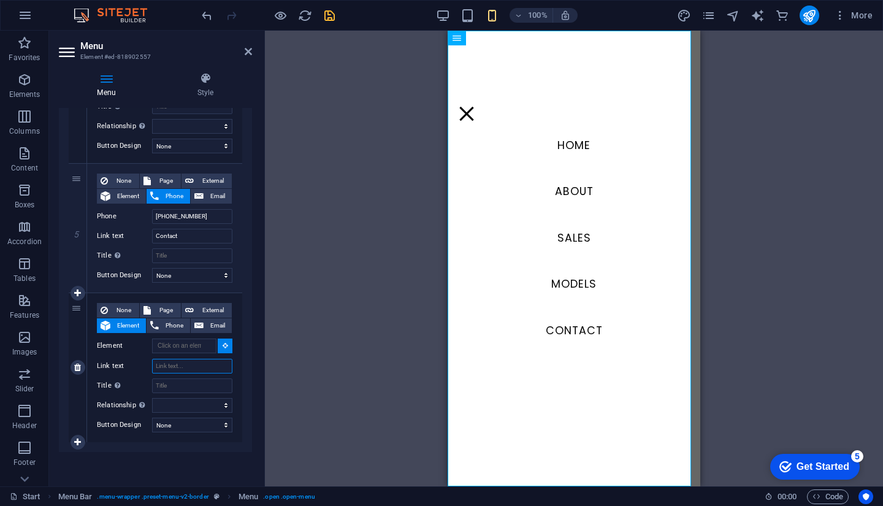
click at [185, 364] on input "Link text" at bounding box center [192, 366] width 80 height 15
type input "w"
select select
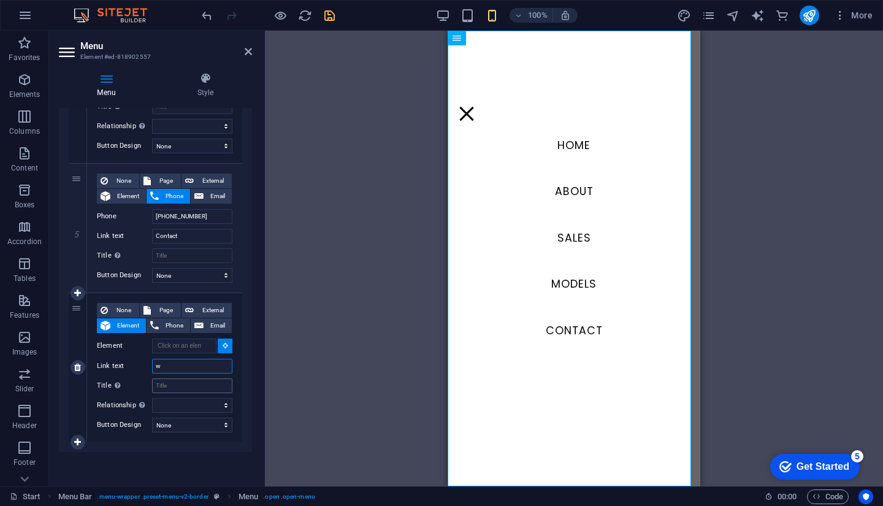
select select
type input "w"
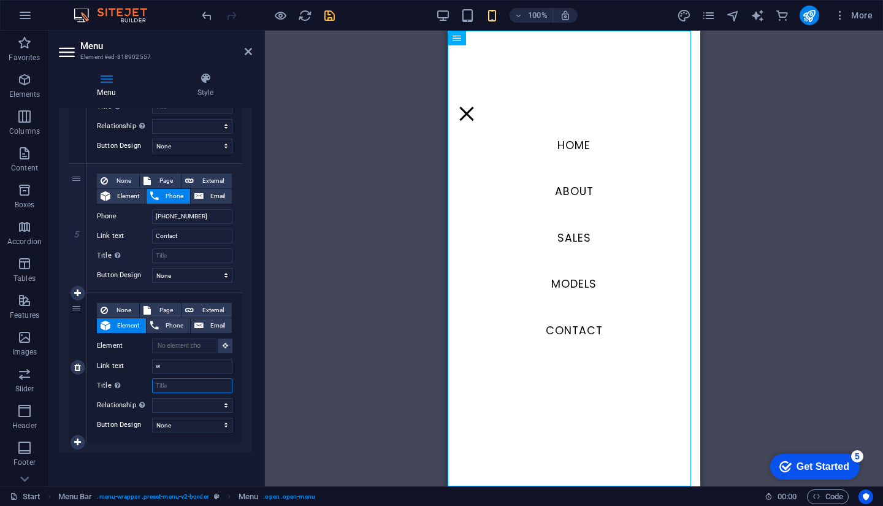
click at [191, 383] on input "Title Additional link description, should not be the same as the link text. The…" at bounding box center [192, 385] width 80 height 15
click at [204, 360] on input "w" at bounding box center [192, 366] width 80 height 15
type input "Whats"
select select
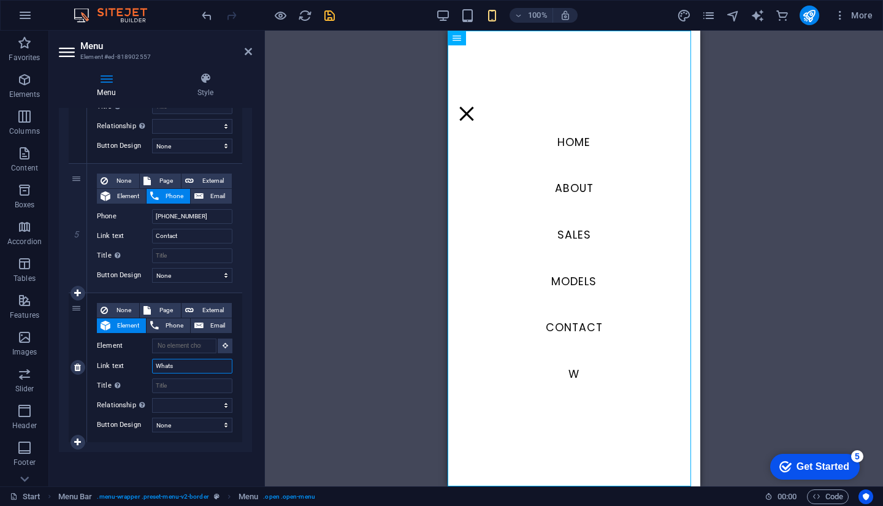
select select
type input "WhatsApp"
select select
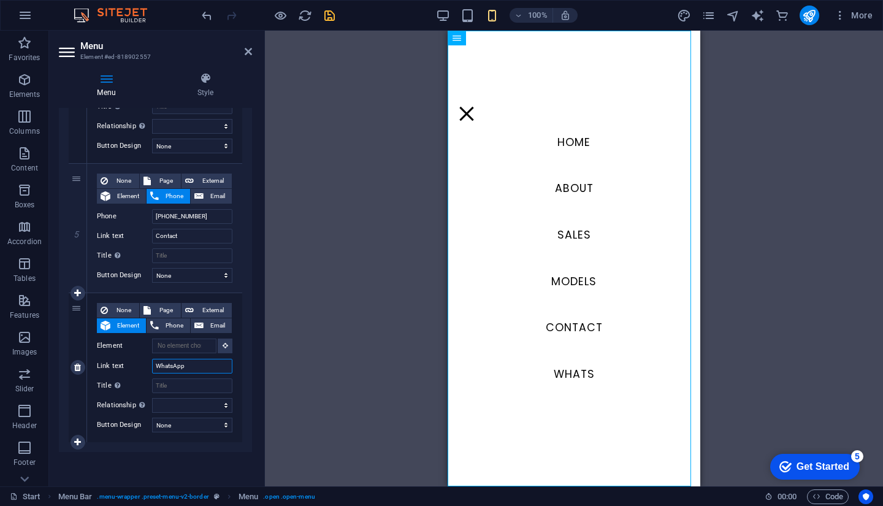
select select
type input "WhatsApp"
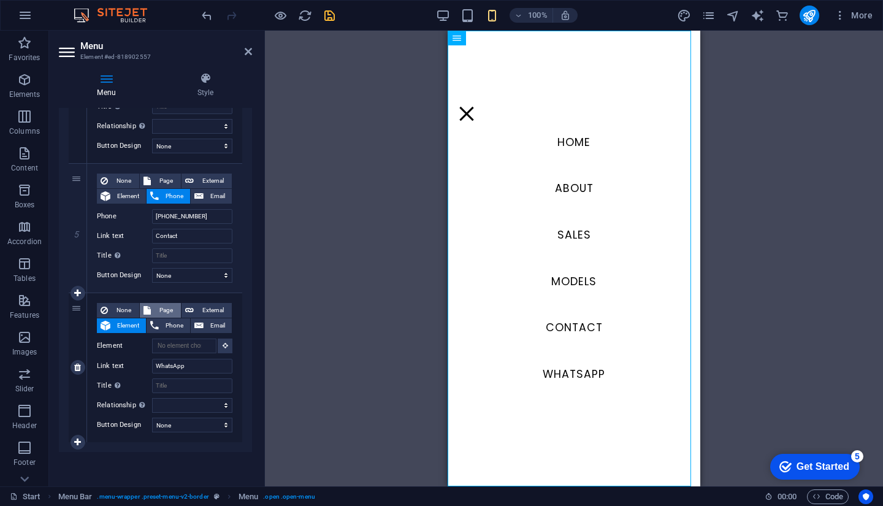
click at [150, 311] on button "Page" at bounding box center [160, 310] width 41 height 15
select select
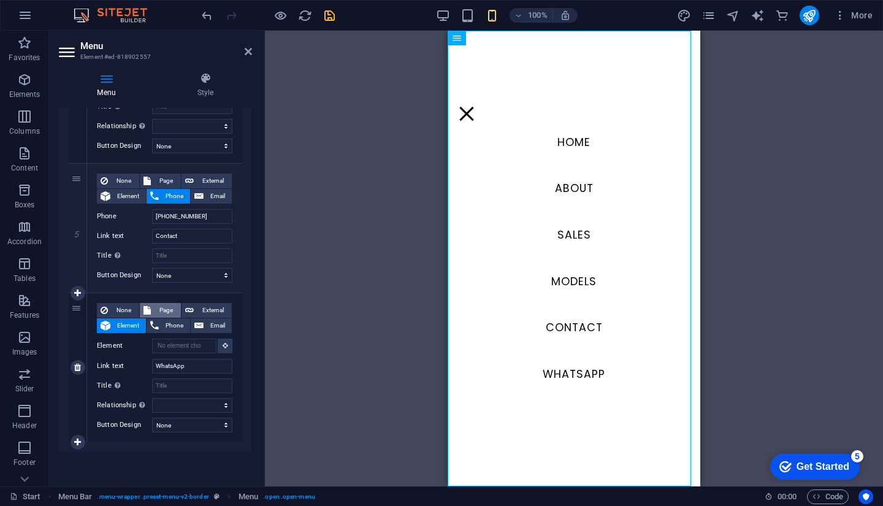
select select
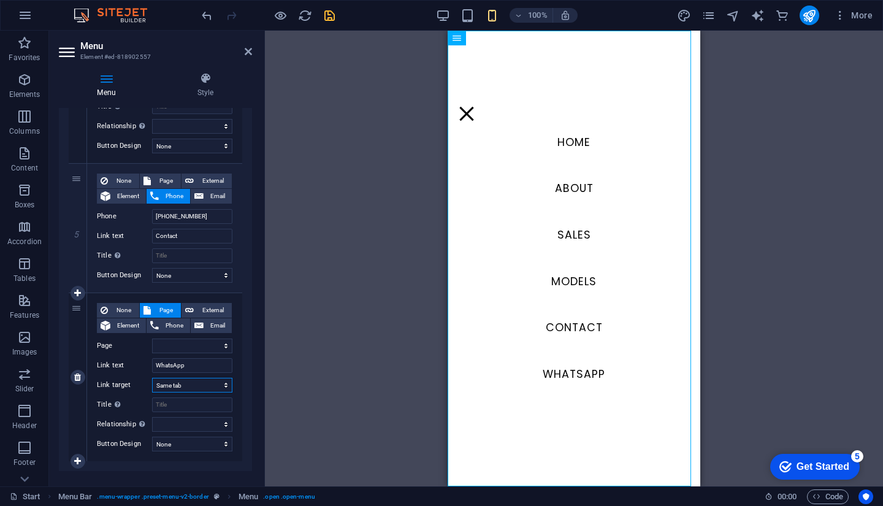
click at [179, 378] on select "New tab Same tab Overlay" at bounding box center [192, 385] width 80 height 15
select select "blank"
click at [152, 378] on select "New tab Same tab Overlay" at bounding box center [192, 385] width 80 height 15
select select
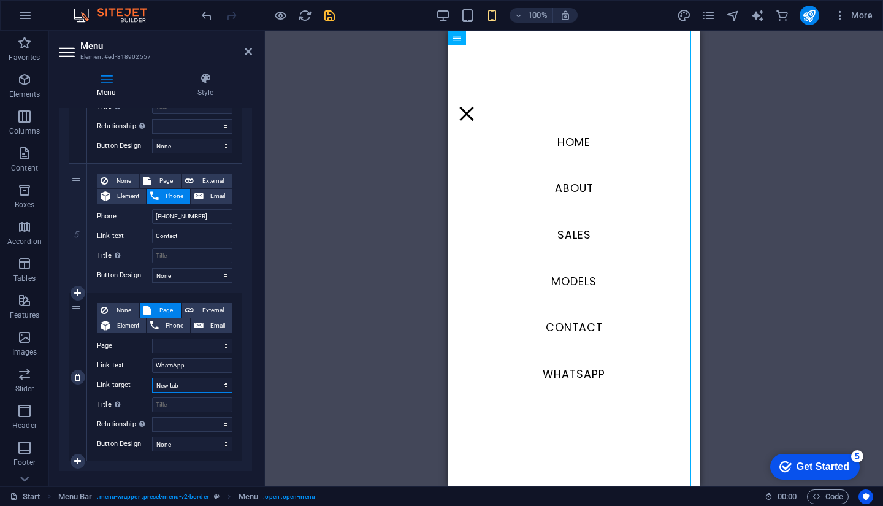
select select
click at [176, 343] on select "Start Legal Notice Privacy" at bounding box center [192, 345] width 80 height 15
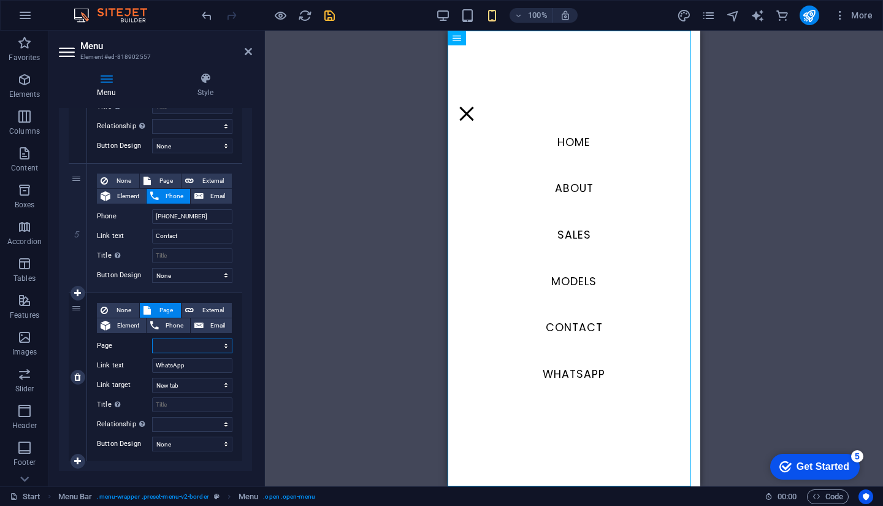
click at [185, 343] on select "Start Legal Notice Privacy" at bounding box center [192, 345] width 80 height 15
click at [200, 310] on span "External" at bounding box center [212, 310] width 31 height 15
select select
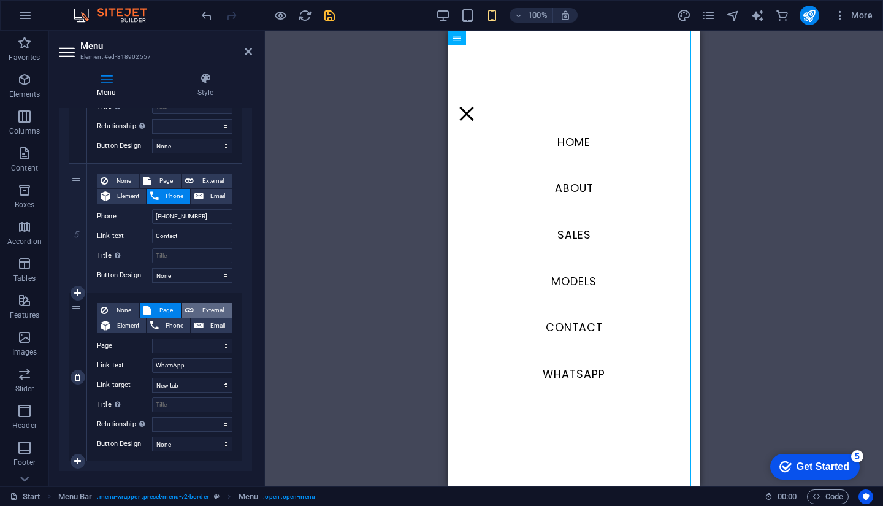
select select
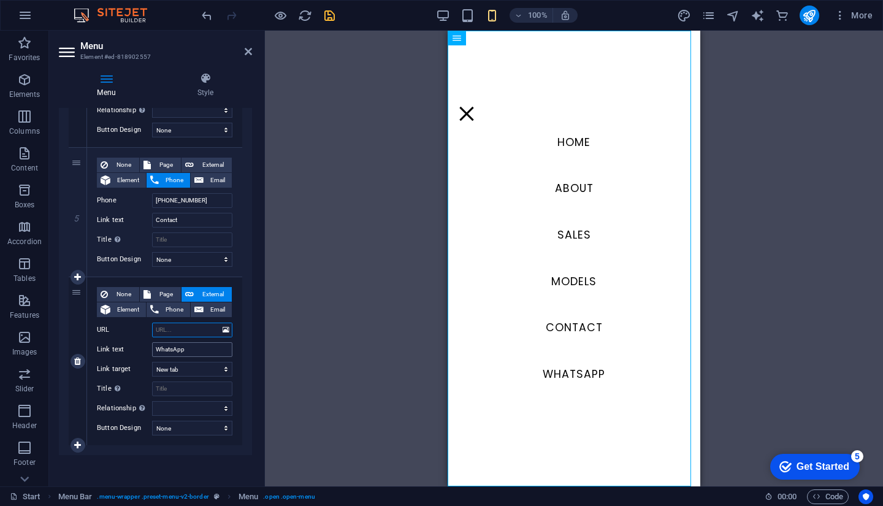
scroll to position [754, 0]
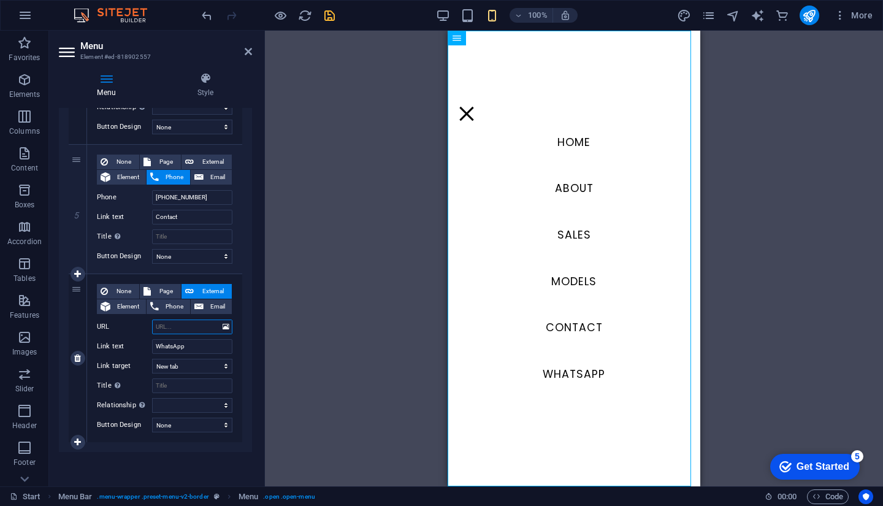
click at [180, 329] on input "URL" at bounding box center [192, 326] width 80 height 15
type input "https://"
select select
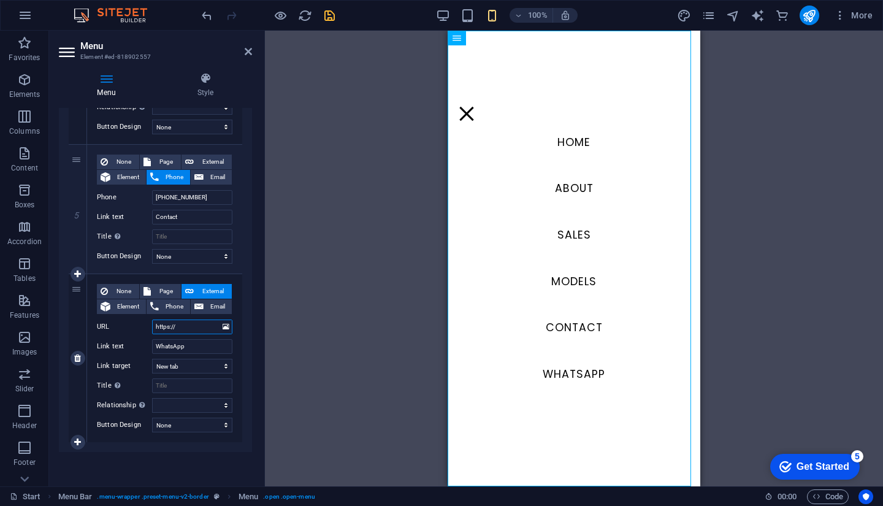
select select
type input "[URL][DOMAIN_NAME]"
select select
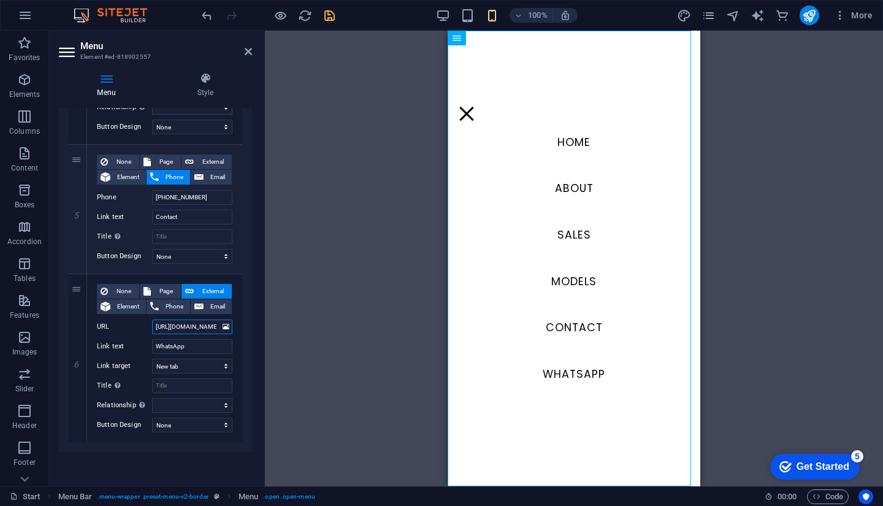
select select
type input "[URL][DOMAIN_NAME][PHONE_NUMBER]"
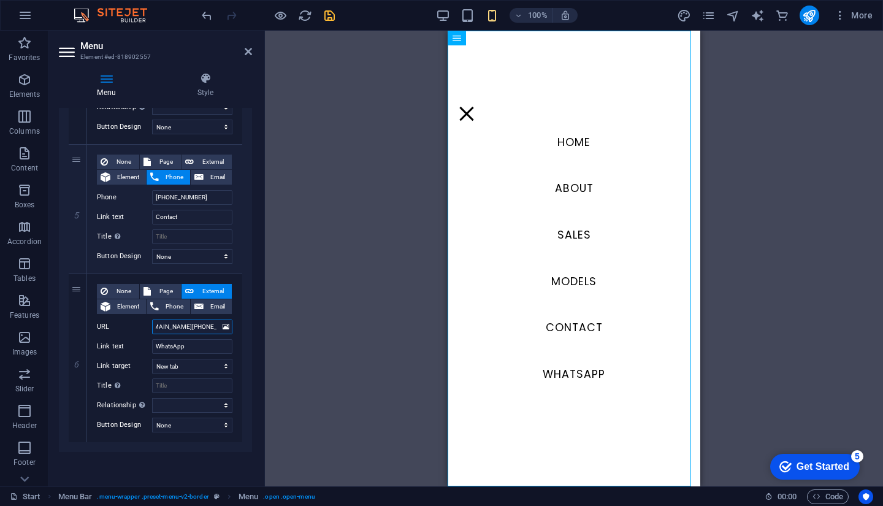
select select
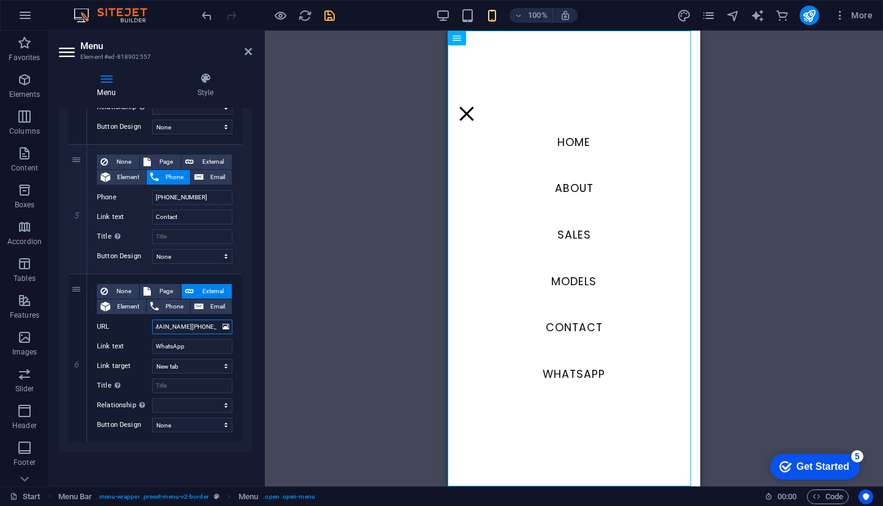
type input "[URL][DOMAIN_NAME][PHONE_NUMBER]"
drag, startPoint x: 379, startPoint y: 318, endPoint x: 375, endPoint y: 323, distance: 7.0
click at [377, 322] on div "H2 Container Slider Preset Image Preset Preset Slider Spacer Container Map Pres…" at bounding box center [574, 259] width 618 height 456
click at [337, 18] on div "100% More" at bounding box center [538, 16] width 678 height 20
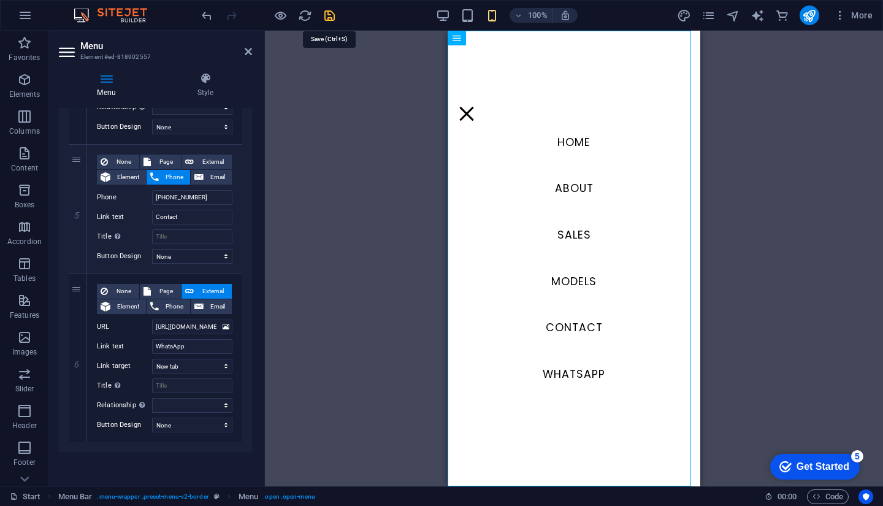
click at [332, 19] on icon "save" at bounding box center [329, 16] width 14 height 14
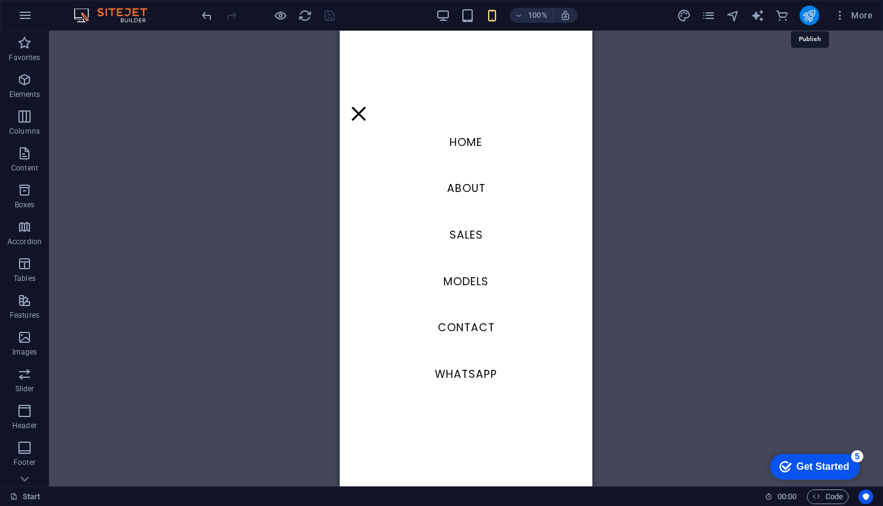
click at [810, 15] on icon "publish" at bounding box center [809, 16] width 14 height 14
